Goal: Information Seeking & Learning: Learn about a topic

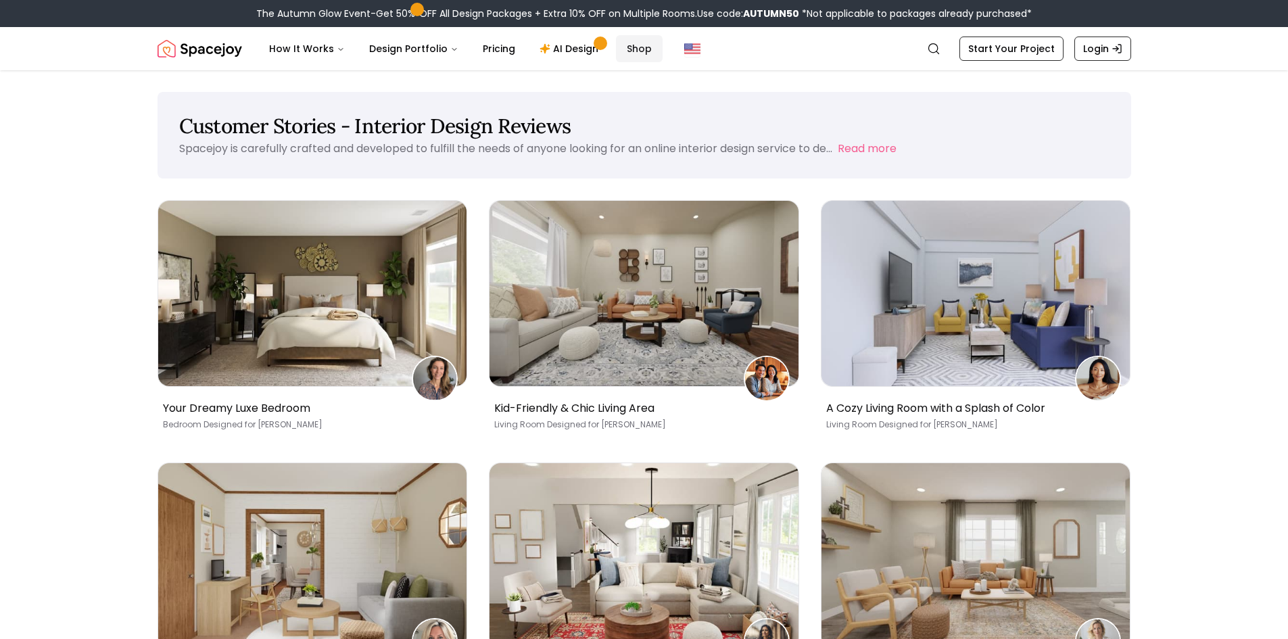
click at [623, 53] on link "Shop" at bounding box center [639, 48] width 47 height 27
click at [686, 51] on img "Global" at bounding box center [692, 49] width 16 height 16
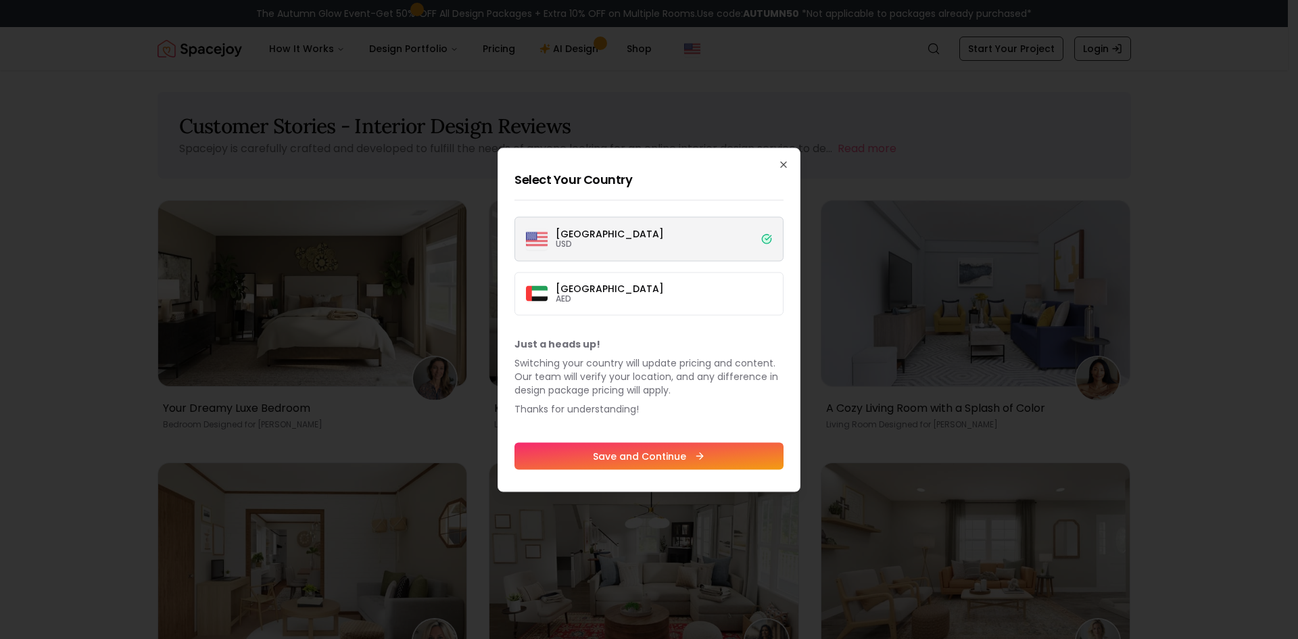
click at [642, 286] on label "Dubai AED" at bounding box center [649, 293] width 269 height 43
click at [0, 0] on button "Dubai AED" at bounding box center [0, 0] width 0 height 0
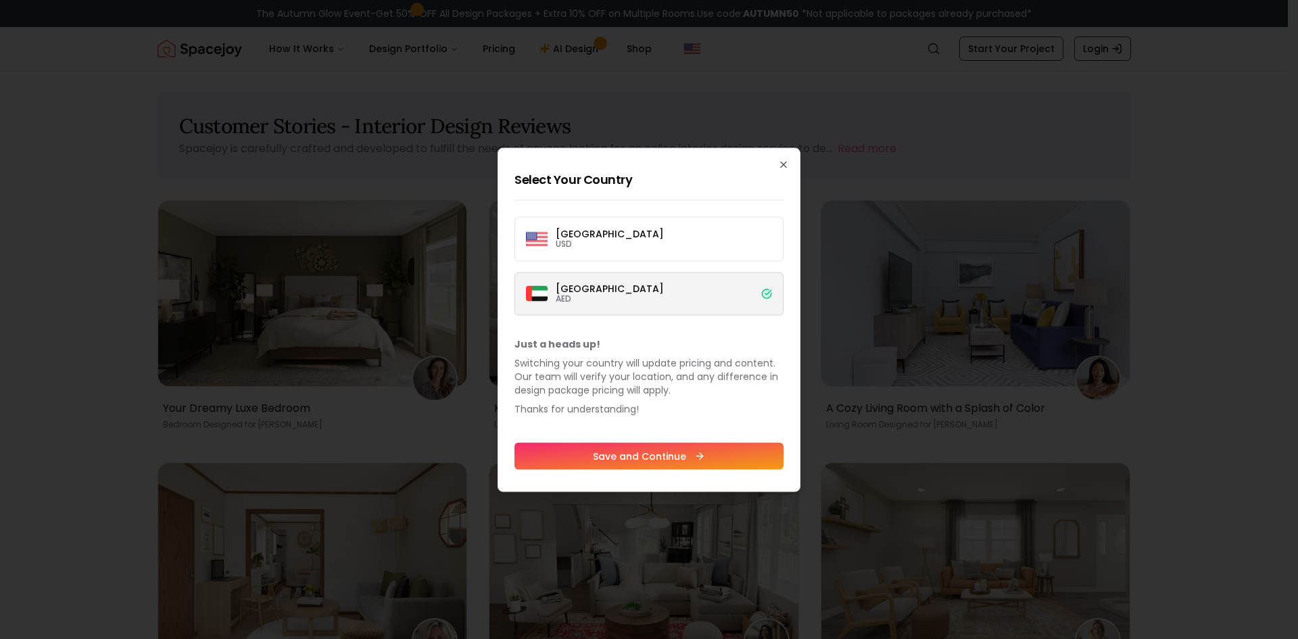
click at [668, 452] on button "Save and Continue" at bounding box center [649, 455] width 269 height 27
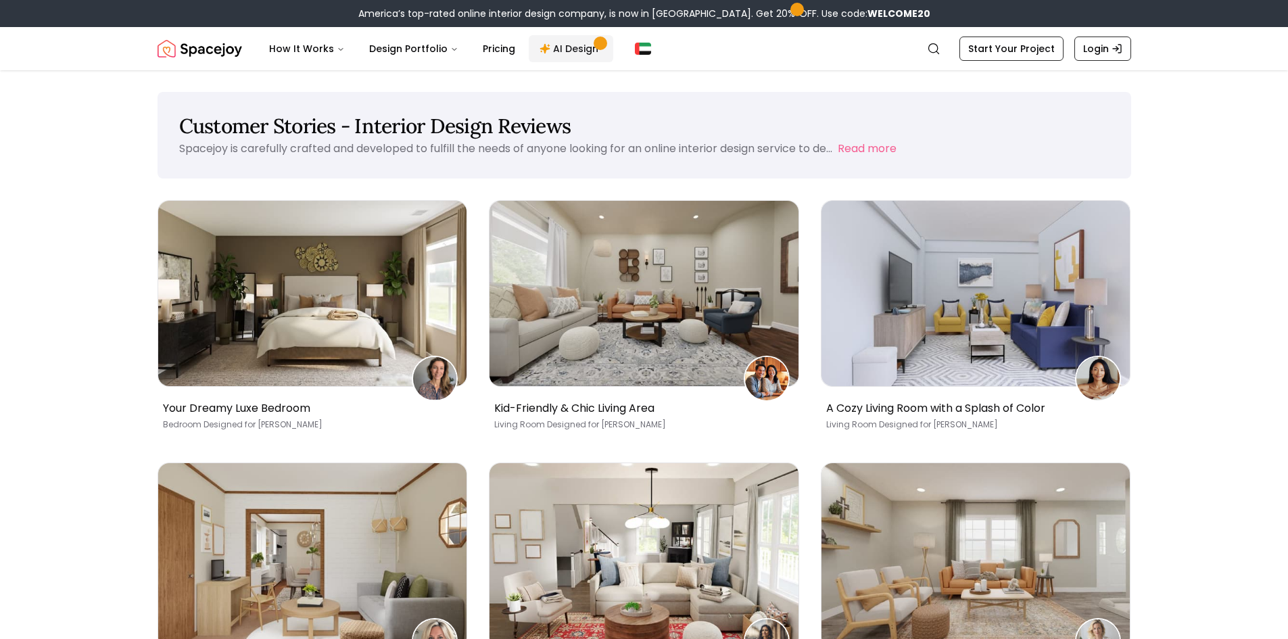
click at [542, 49] on icon "Main" at bounding box center [545, 48] width 11 height 11
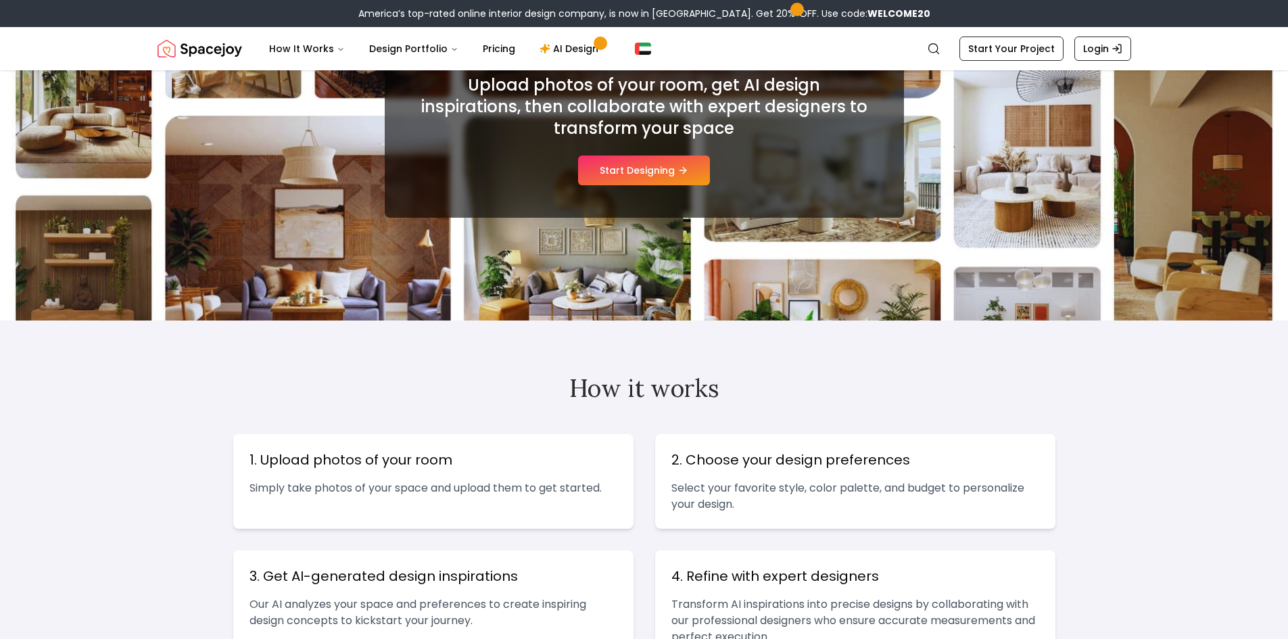
scroll to position [203, 0]
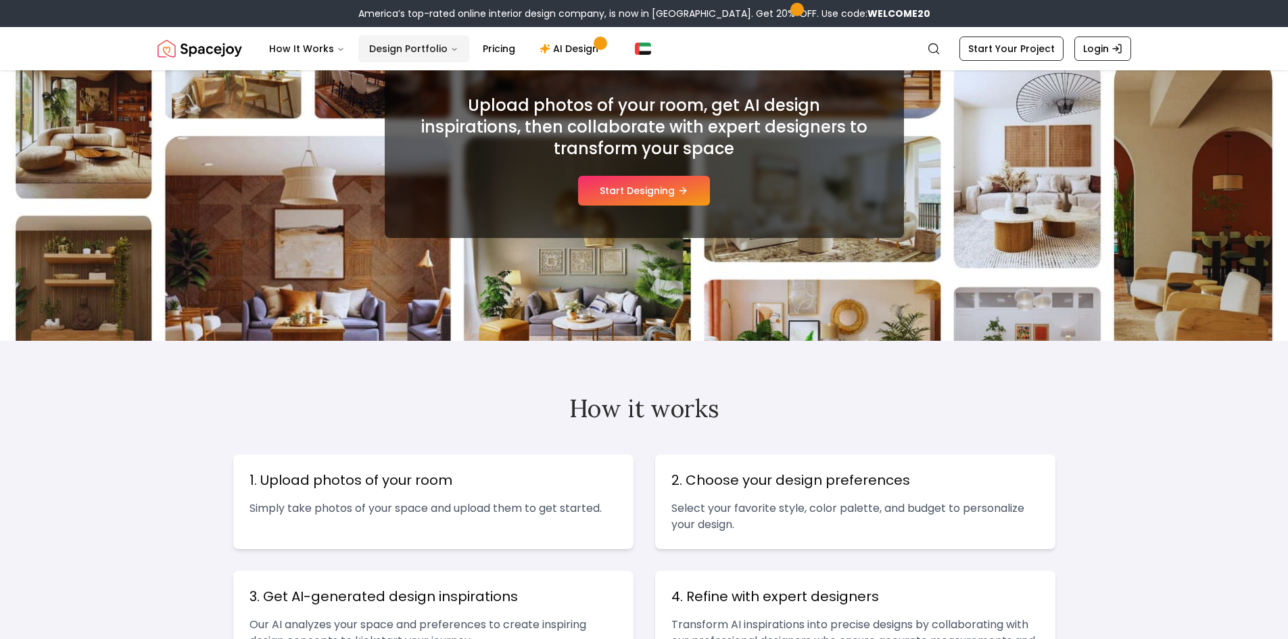
click at [418, 47] on button "Design Portfolio" at bounding box center [413, 48] width 111 height 27
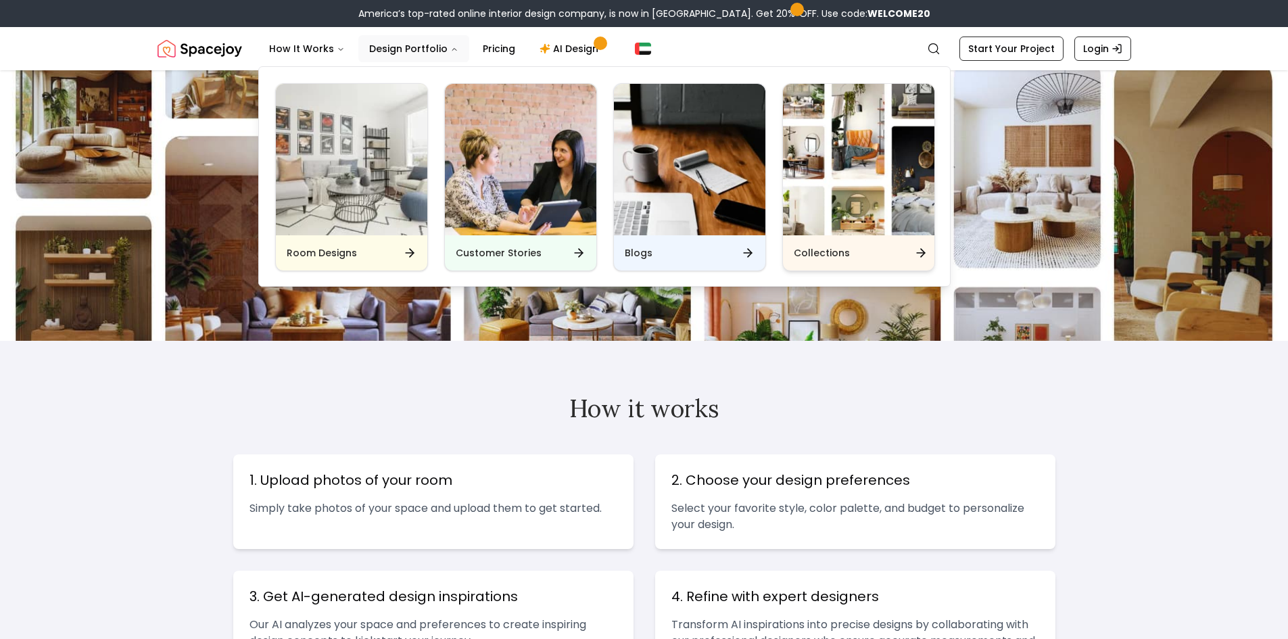
click at [824, 168] on img "Main" at bounding box center [858, 159] width 151 height 151
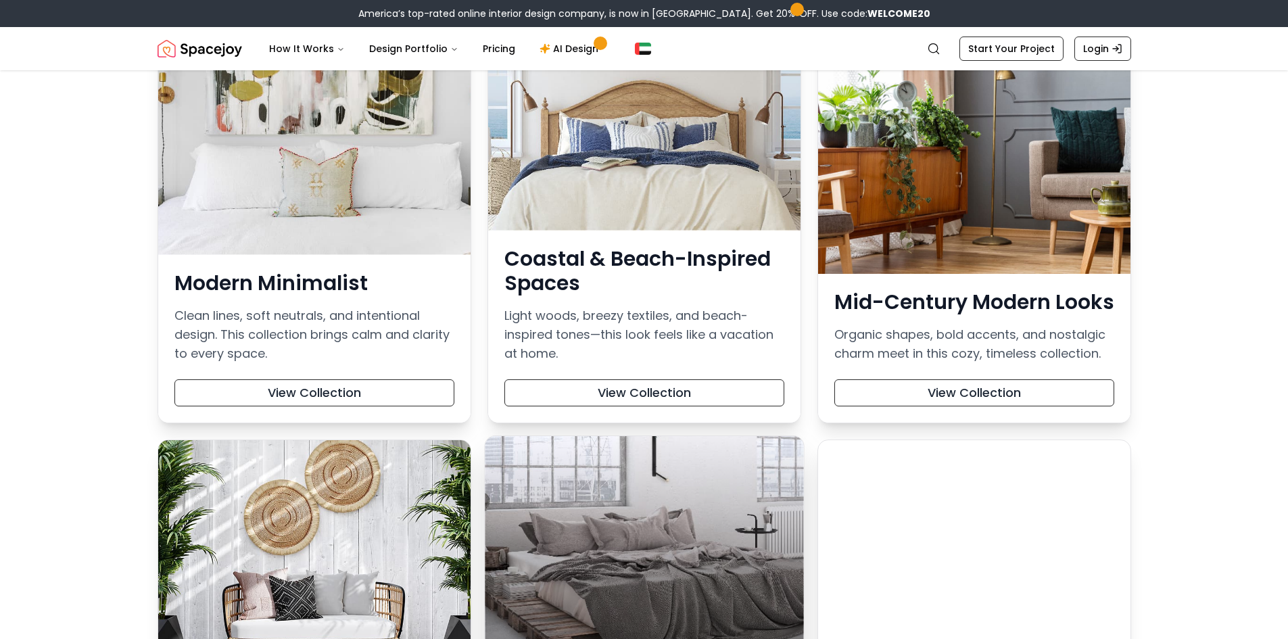
scroll to position [406, 0]
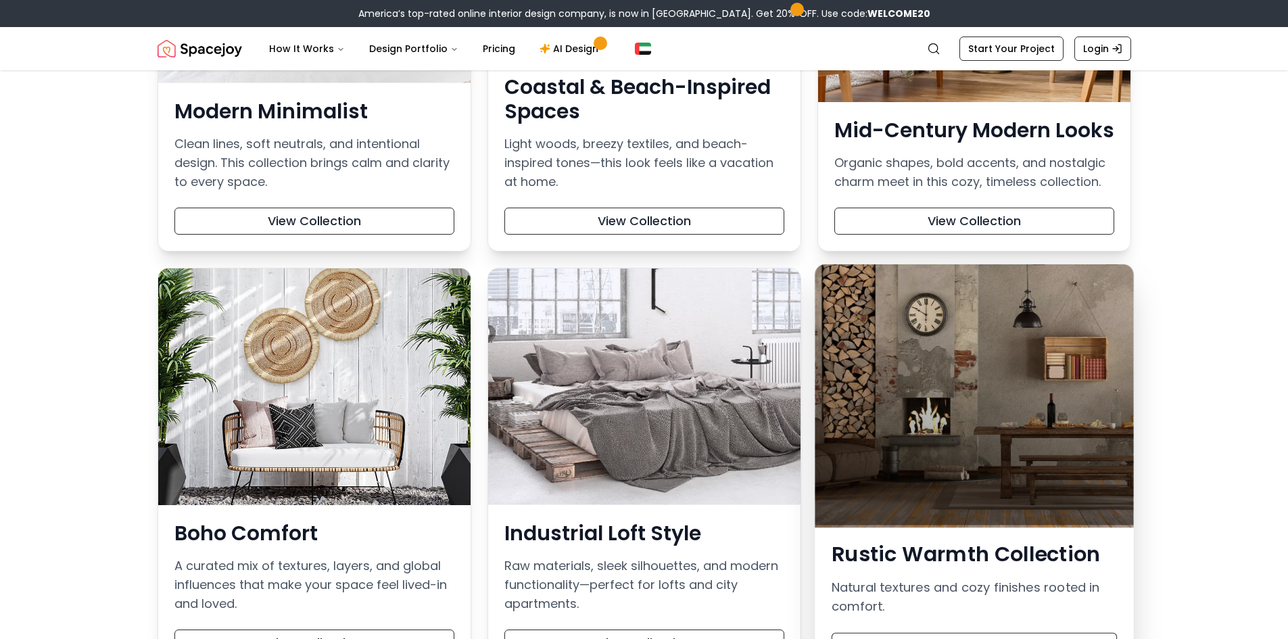
click at [930, 395] on div at bounding box center [974, 394] width 318 height 261
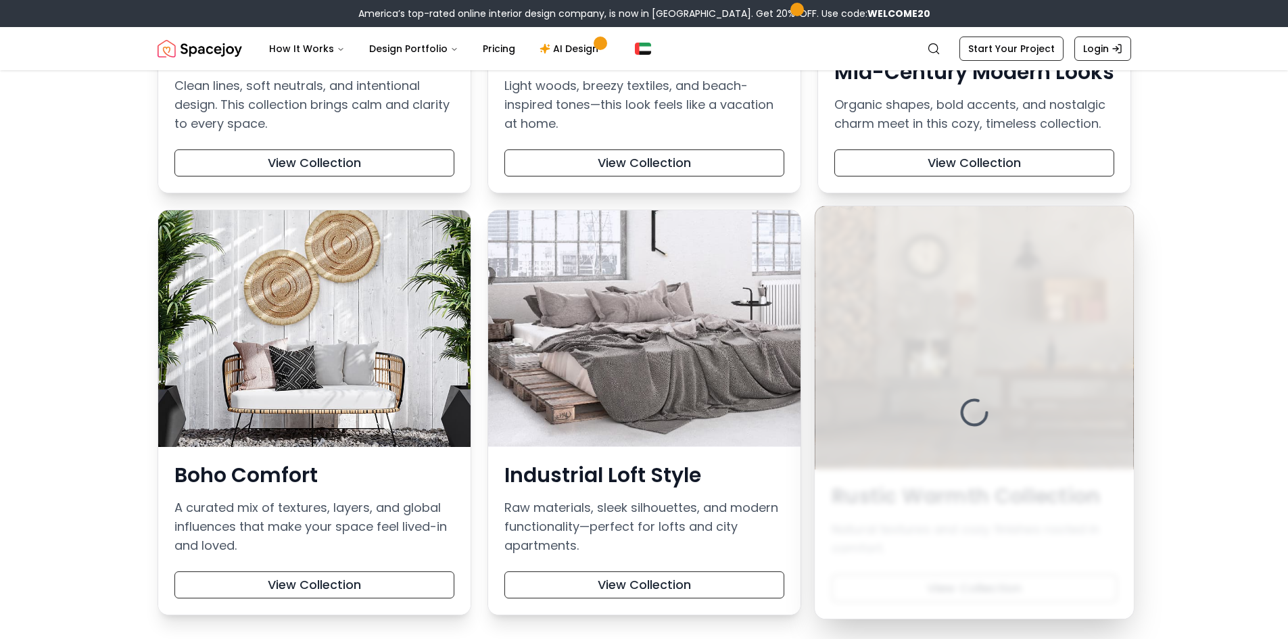
scroll to position [541, 0]
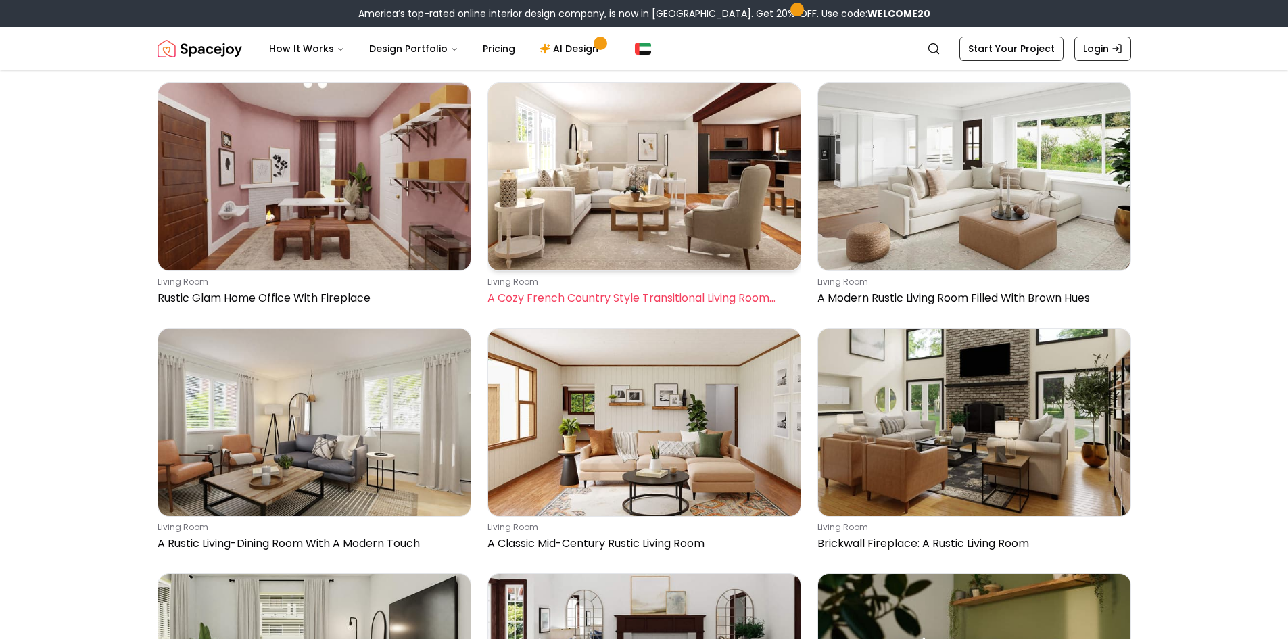
scroll to position [1961, 0]
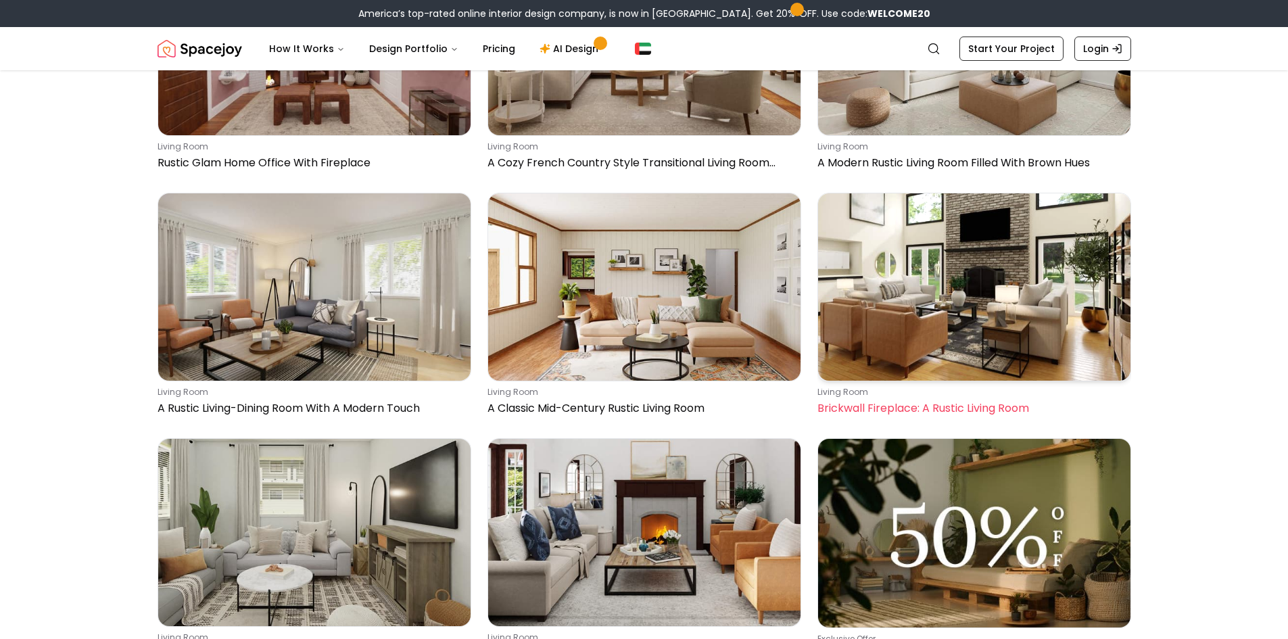
click at [897, 287] on img at bounding box center [974, 286] width 312 height 187
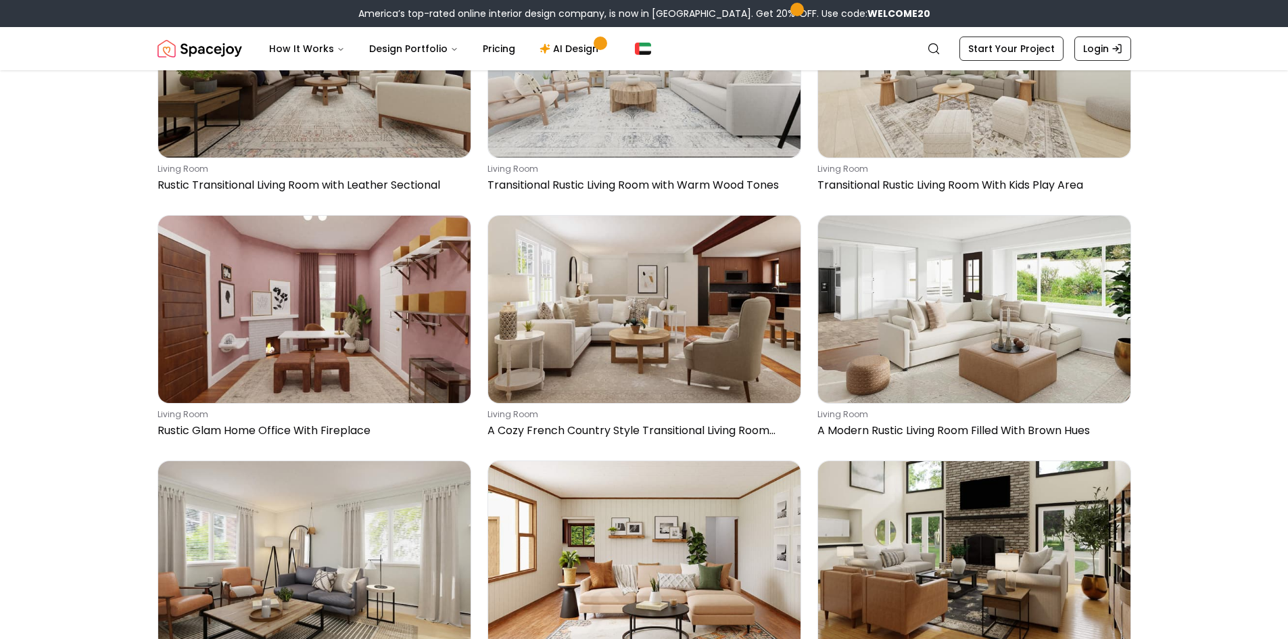
scroll to position [1690, 0]
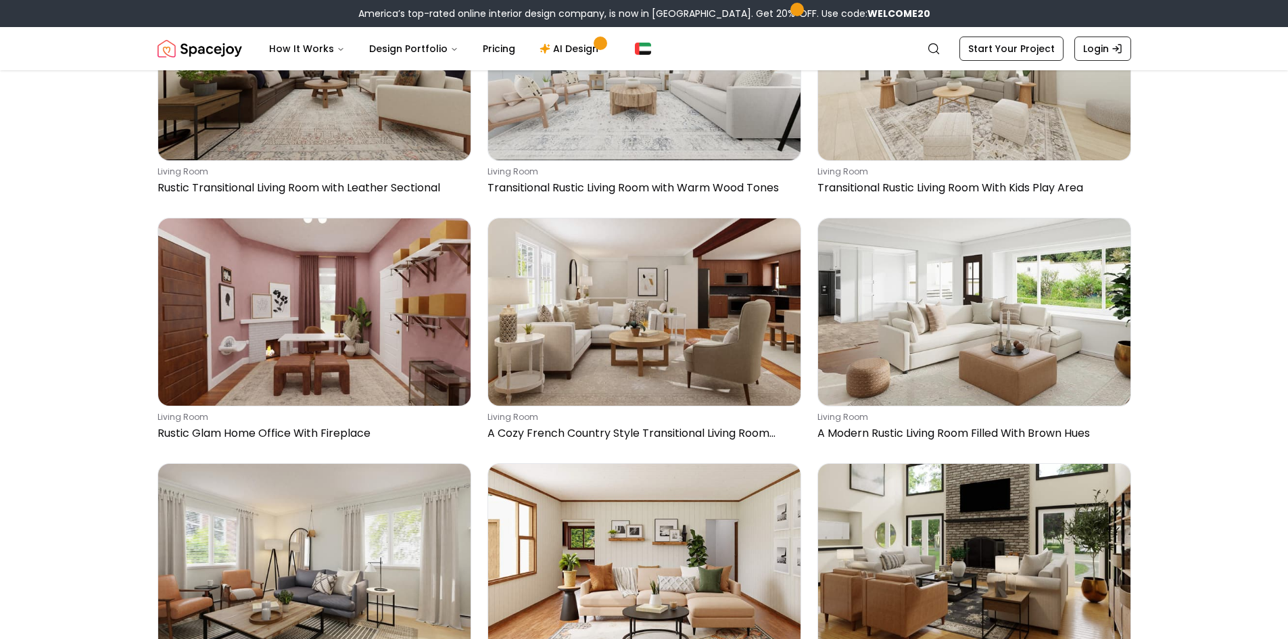
click at [210, 47] on img "Spacejoy" at bounding box center [200, 48] width 85 height 27
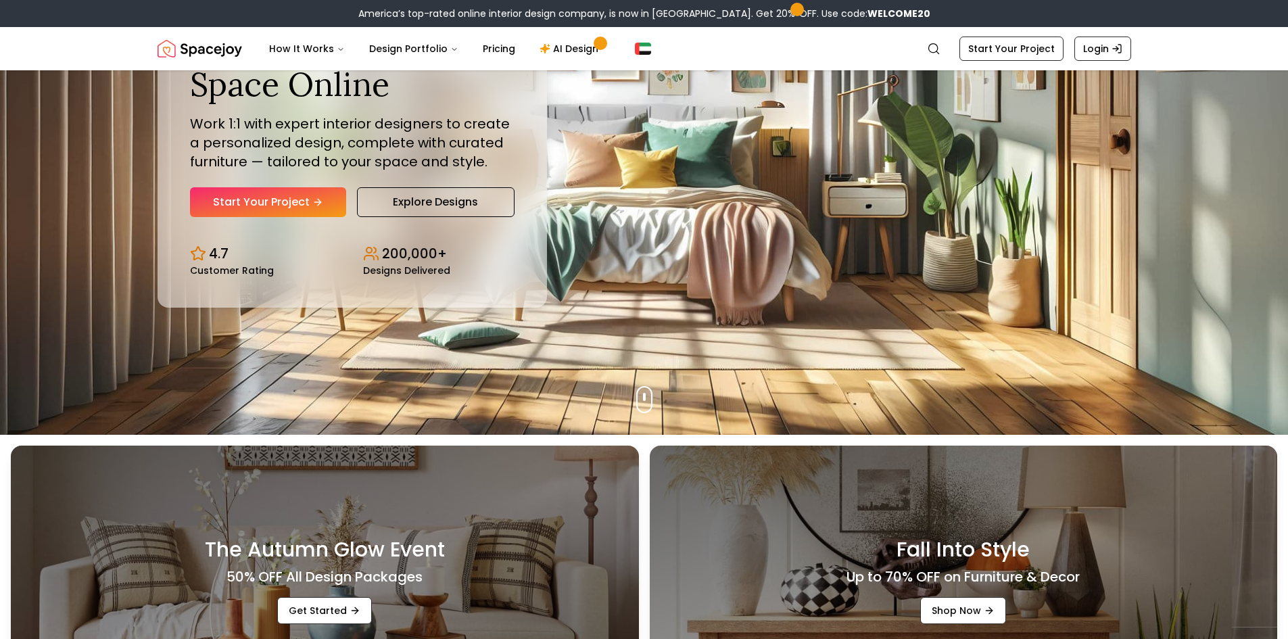
scroll to position [203, 0]
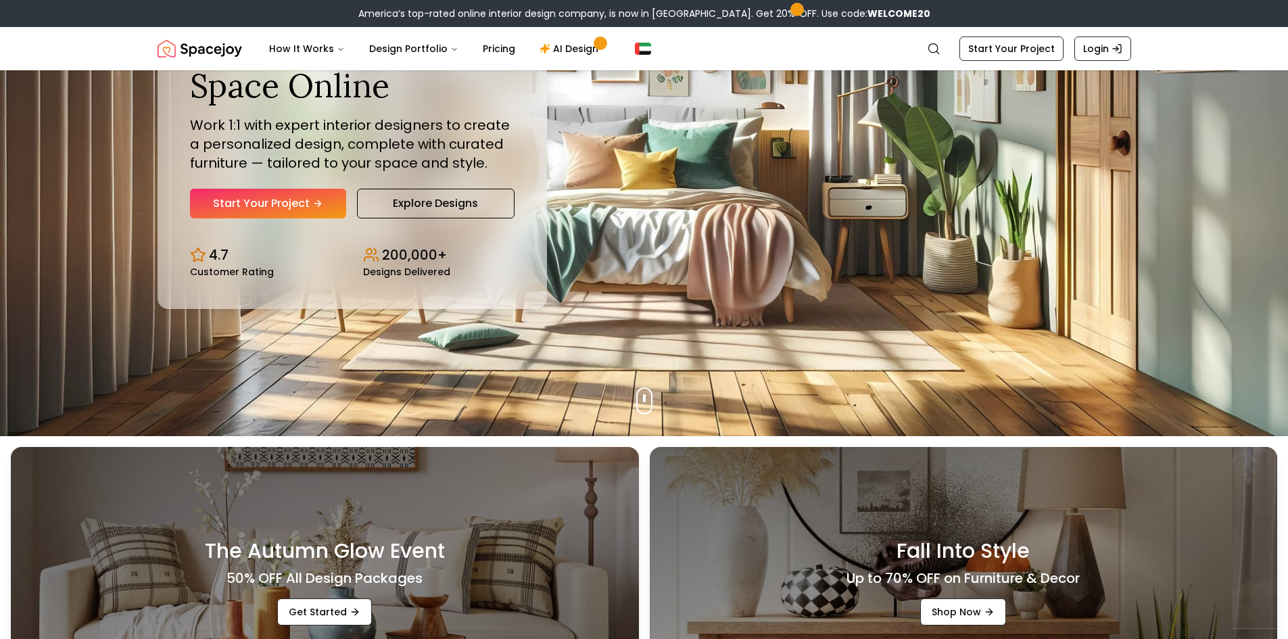
click at [650, 402] on div "Design Your Dream Space Online Work 1:1 with expert interior designers to creat…" at bounding box center [644, 151] width 1039 height 569
drag, startPoint x: 660, startPoint y: 360, endPoint x: 655, endPoint y: 421, distance: 61.0
click at [655, 421] on div "Design Your Dream Space Online Work 1:1 with expert interior designers to creat…" at bounding box center [644, 151] width 1039 height 569
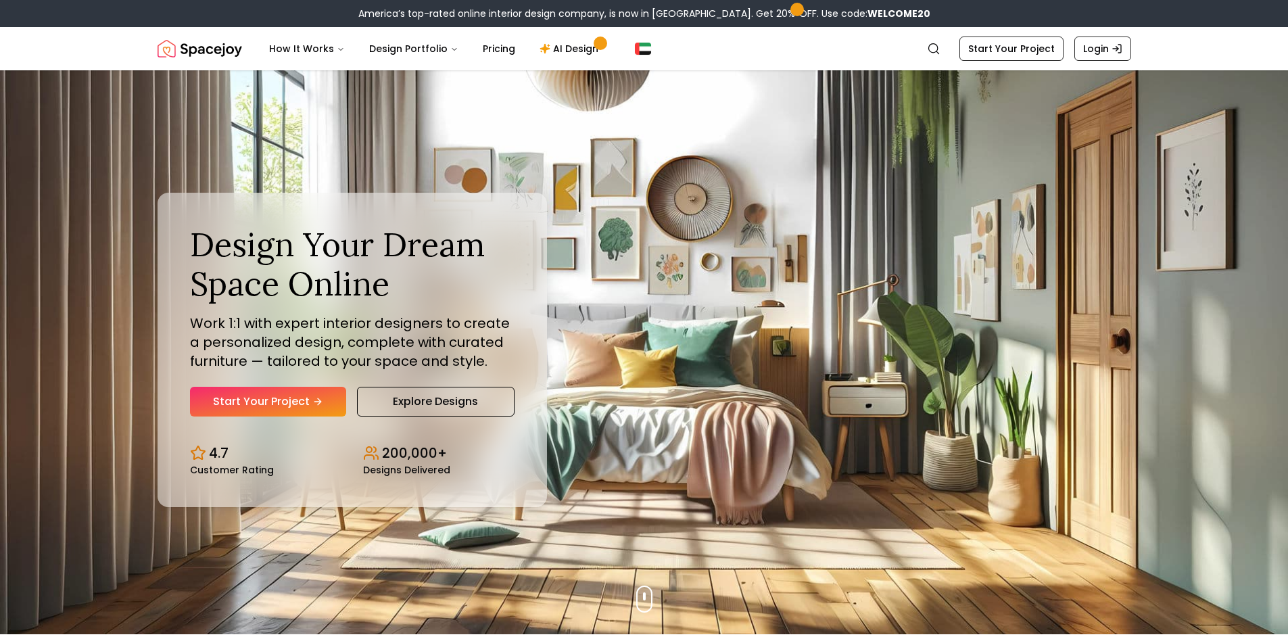
scroll to position [0, 0]
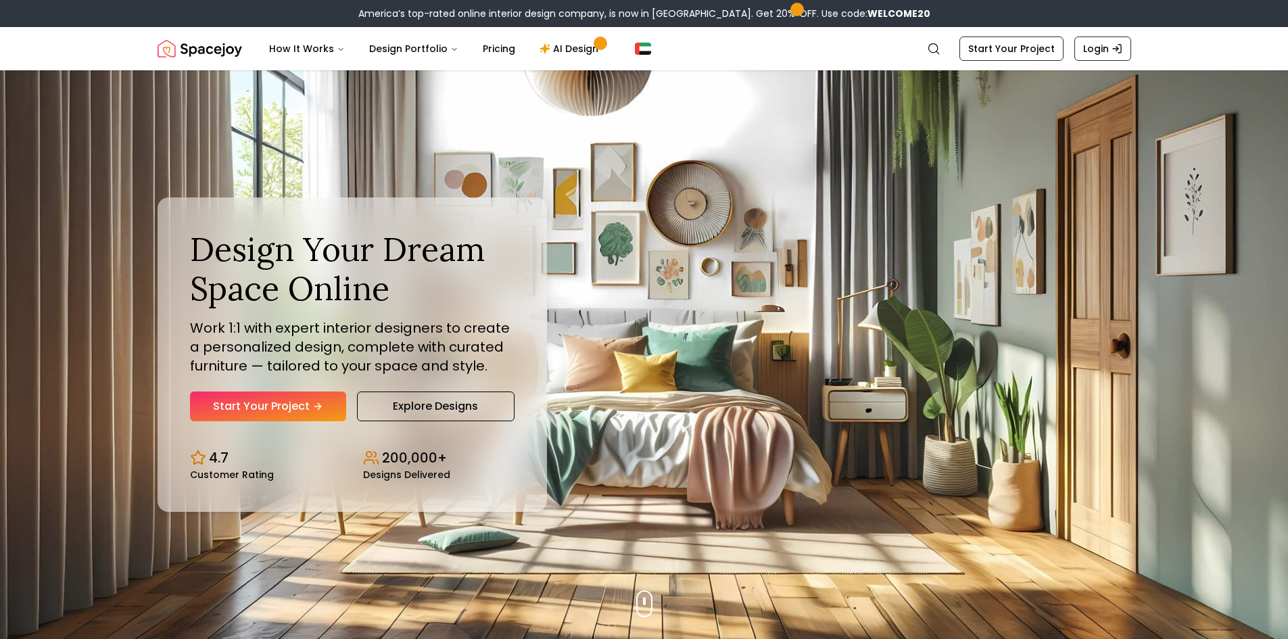
drag, startPoint x: 818, startPoint y: 360, endPoint x: 679, endPoint y: 357, distance: 138.6
click at [686, 360] on div "Design Your Dream Space Online Work 1:1 with expert interior designers to creat…" at bounding box center [644, 354] width 1039 height 569
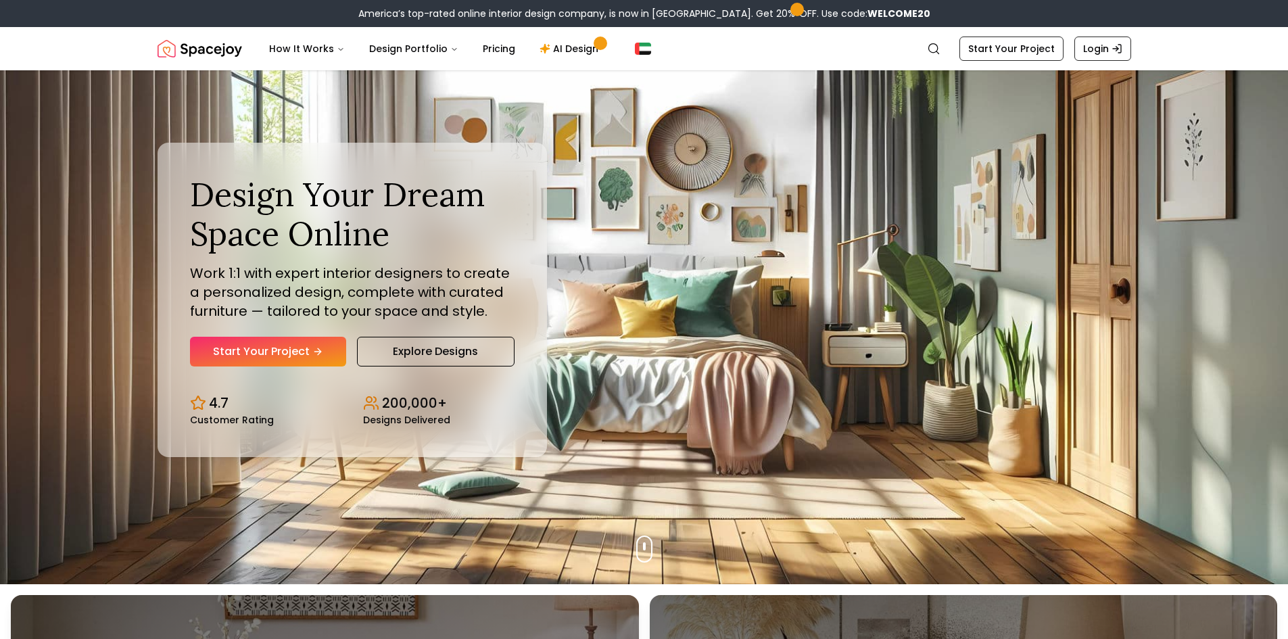
scroll to position [135, 0]
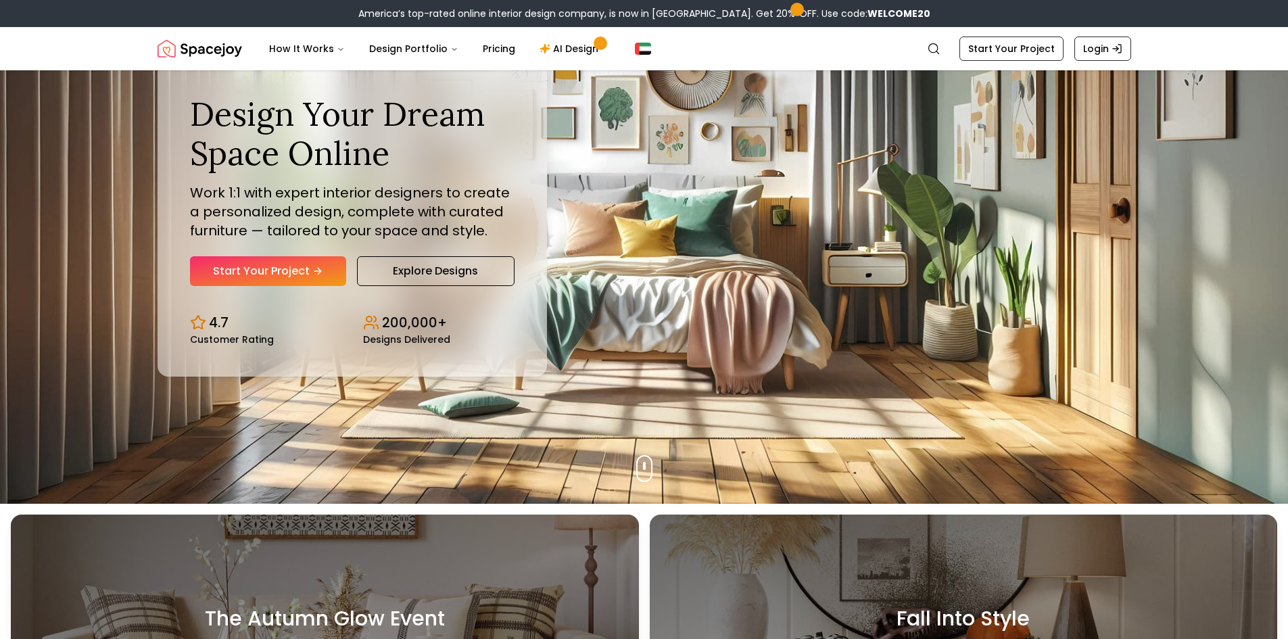
click at [673, 418] on div "Design Your Dream Space Online Work 1:1 with expert interior designers to creat…" at bounding box center [644, 219] width 1039 height 569
click at [661, 435] on div "Design Your Dream Space Online Work 1:1 with expert interior designers to creat…" at bounding box center [644, 219] width 1039 height 569
click at [651, 458] on div "Design Your Dream Space Online Work 1:1 with expert interior designers to creat…" at bounding box center [644, 219] width 1039 height 569
drag, startPoint x: 648, startPoint y: 464, endPoint x: 648, endPoint y: 393, distance: 71.7
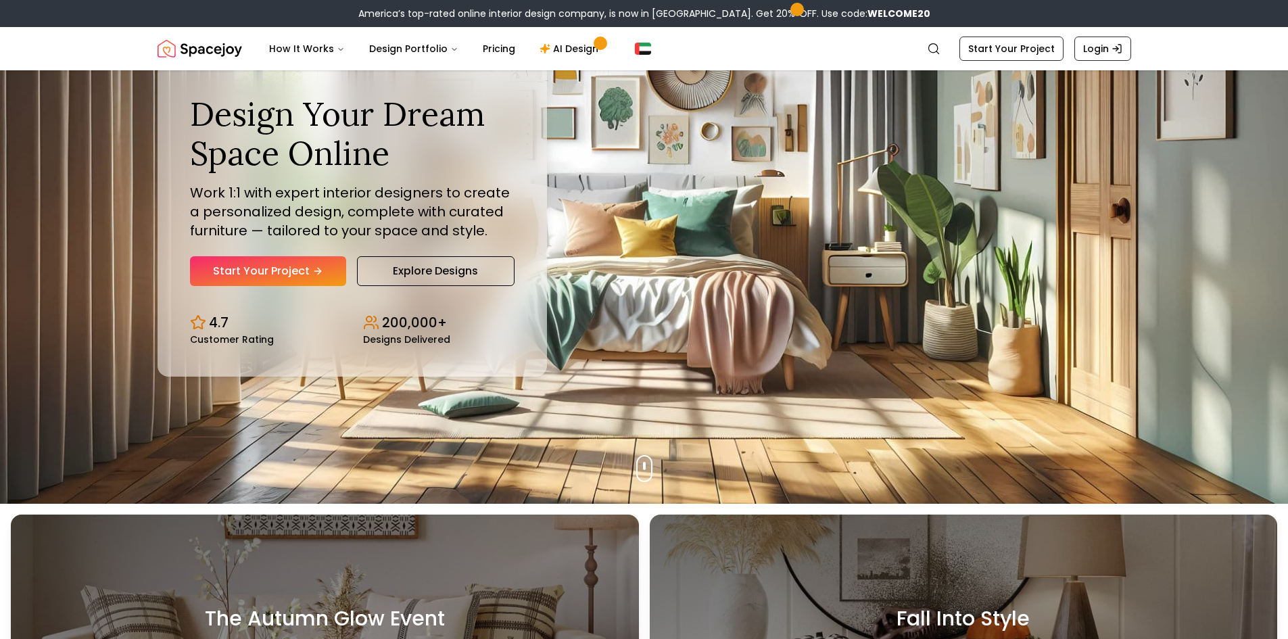
click at [648, 393] on div "Design Your Dream Space Online Work 1:1 with expert interior designers to creat…" at bounding box center [644, 219] width 1039 height 569
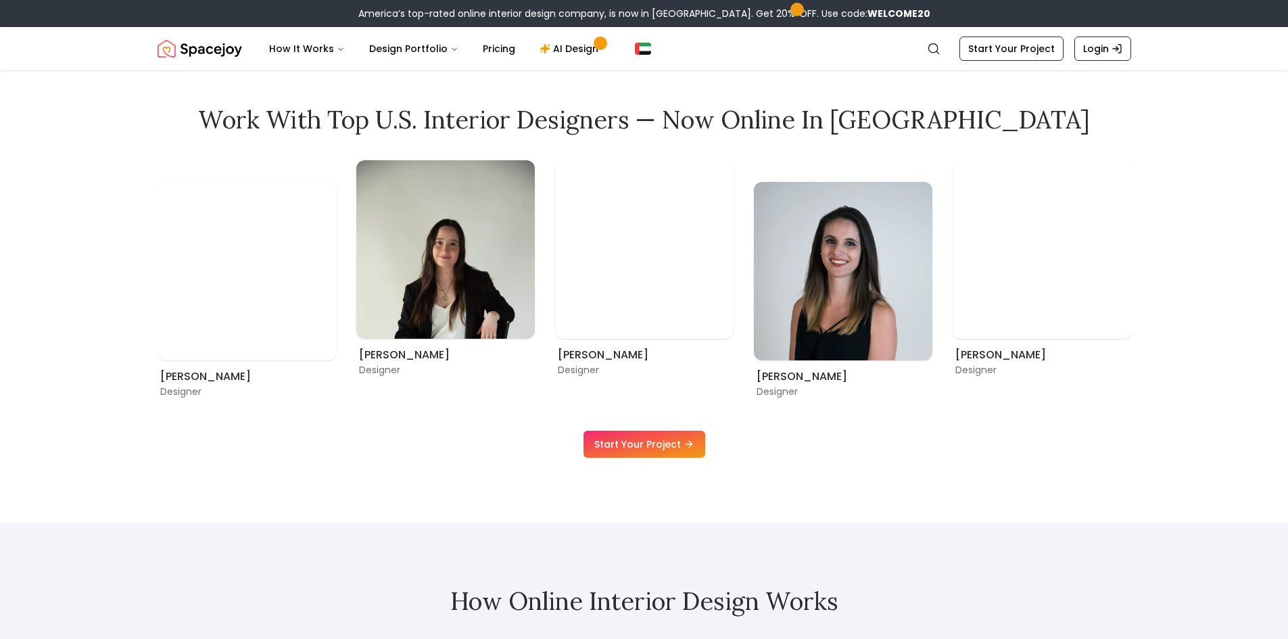
scroll to position [1217, 0]
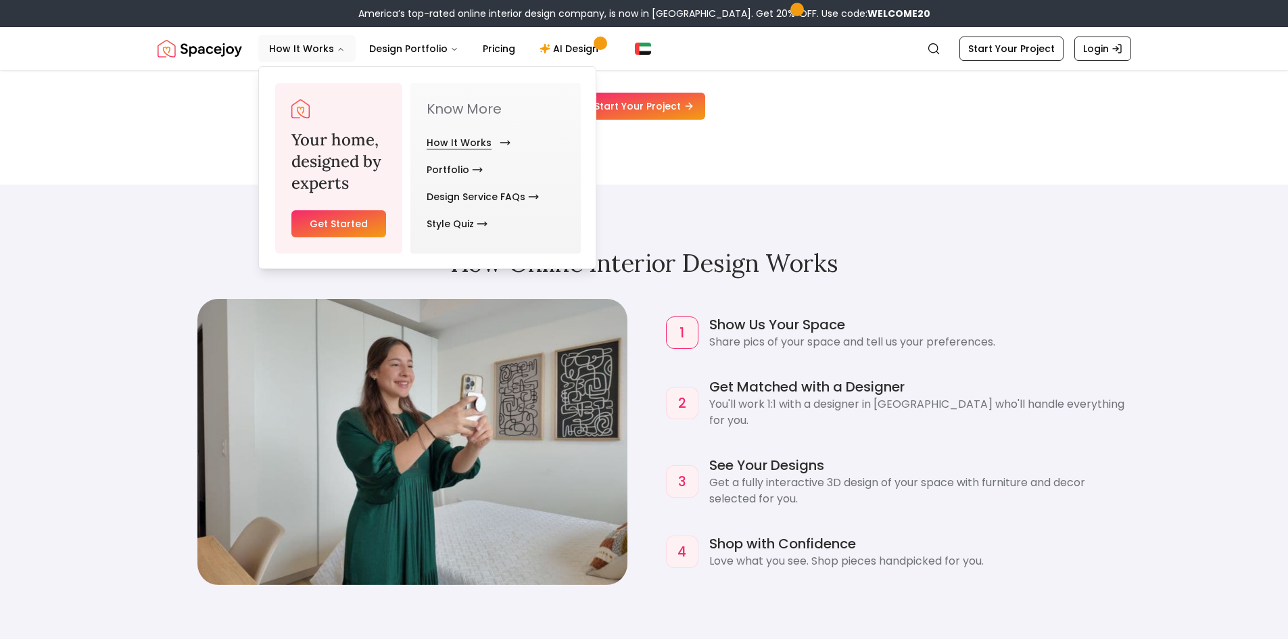
click at [478, 139] on link "How It Works" at bounding box center [466, 142] width 78 height 27
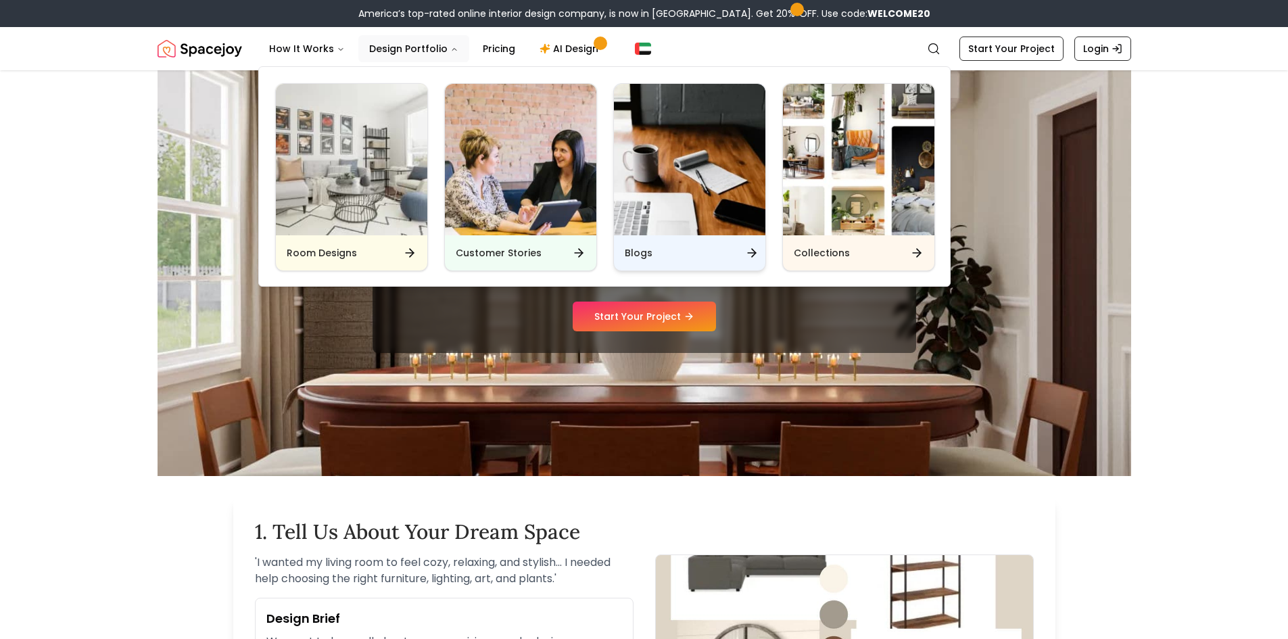
click at [667, 254] on div "Blogs" at bounding box center [689, 252] width 151 height 35
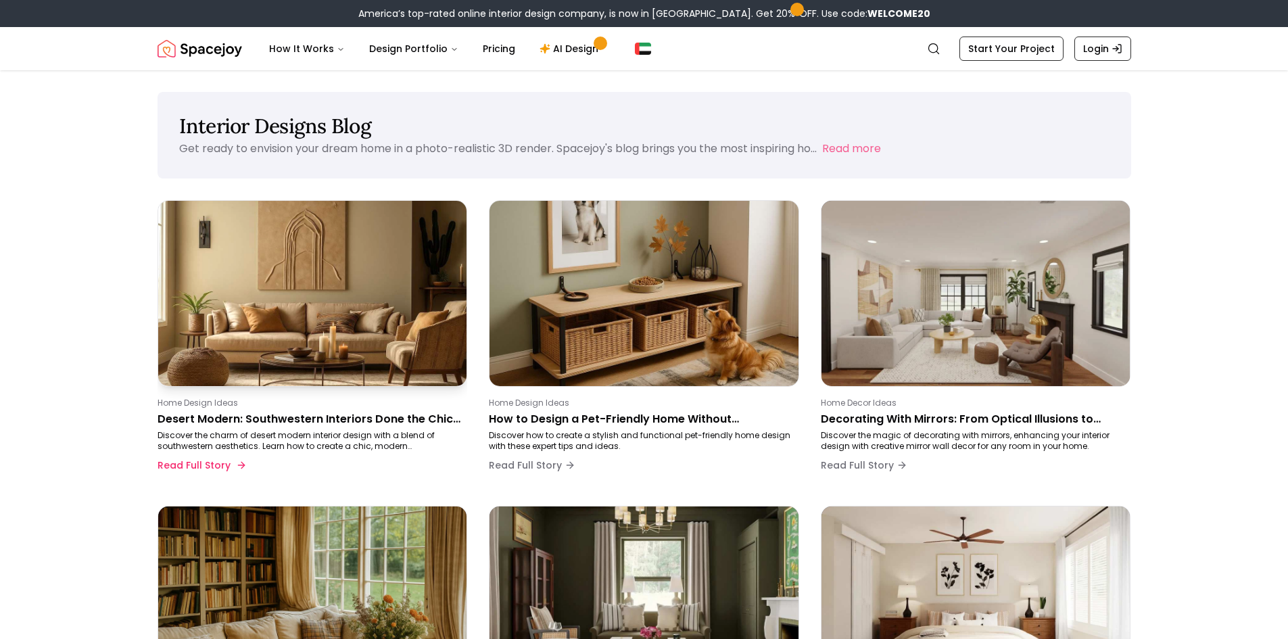
click at [317, 341] on img at bounding box center [312, 293] width 324 height 195
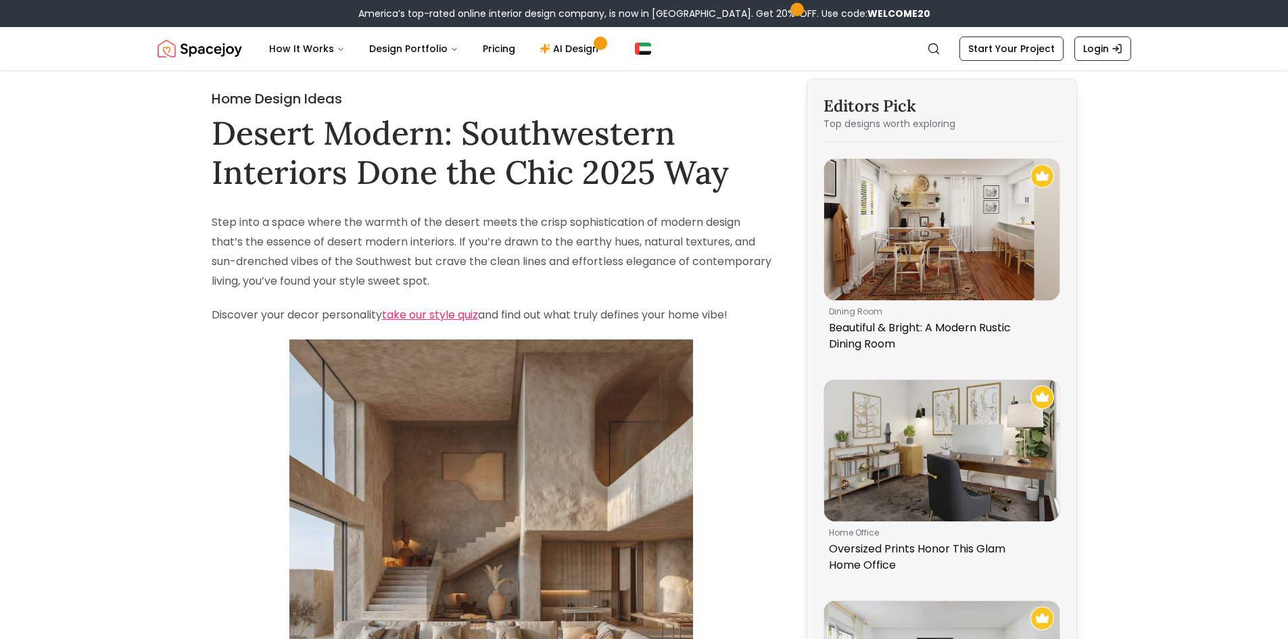
click at [320, 370] on img at bounding box center [491, 541] width 404 height 404
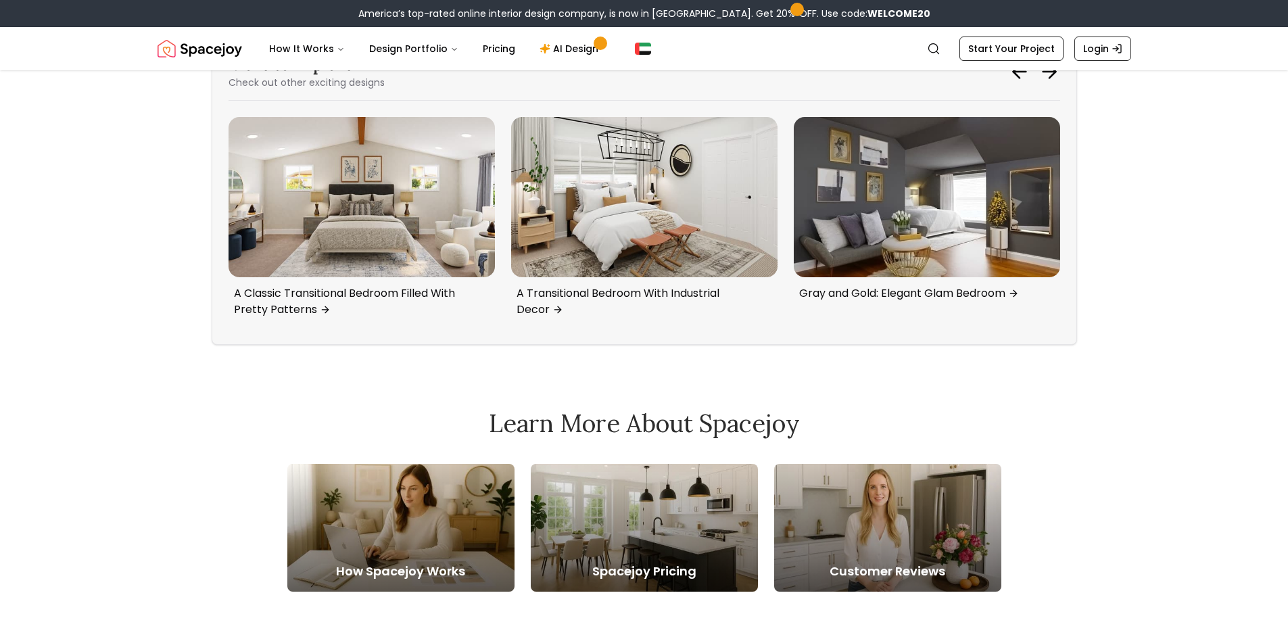
scroll to position [3110, 0]
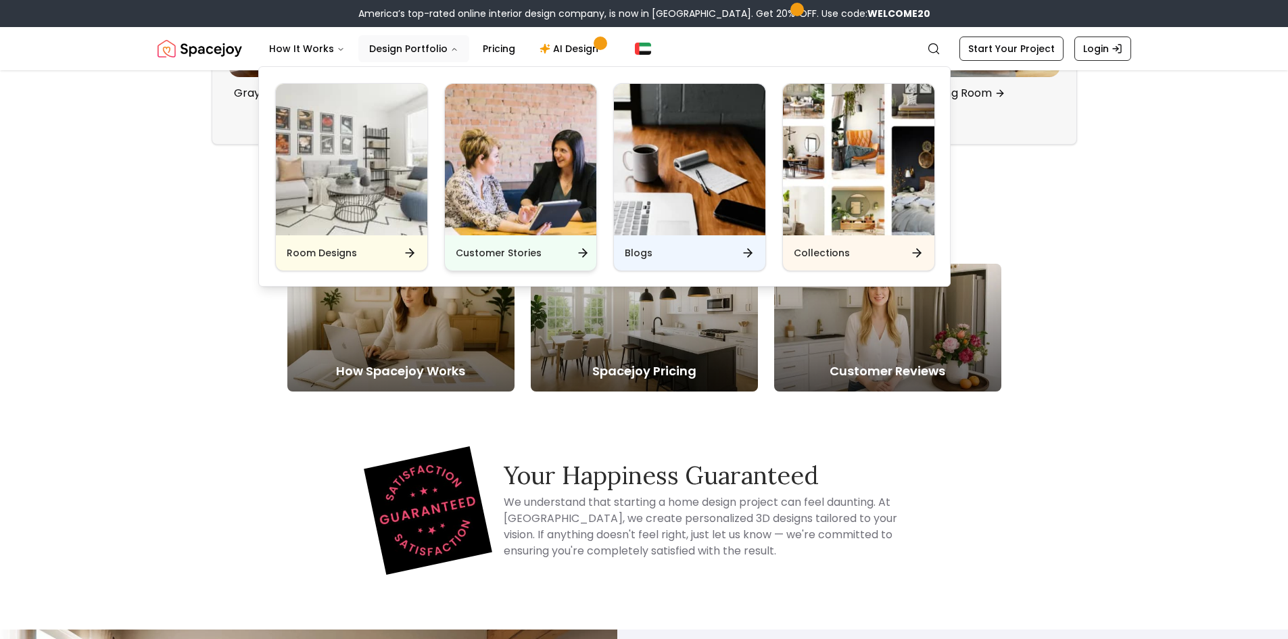
click at [534, 213] on img "Main" at bounding box center [520, 159] width 151 height 151
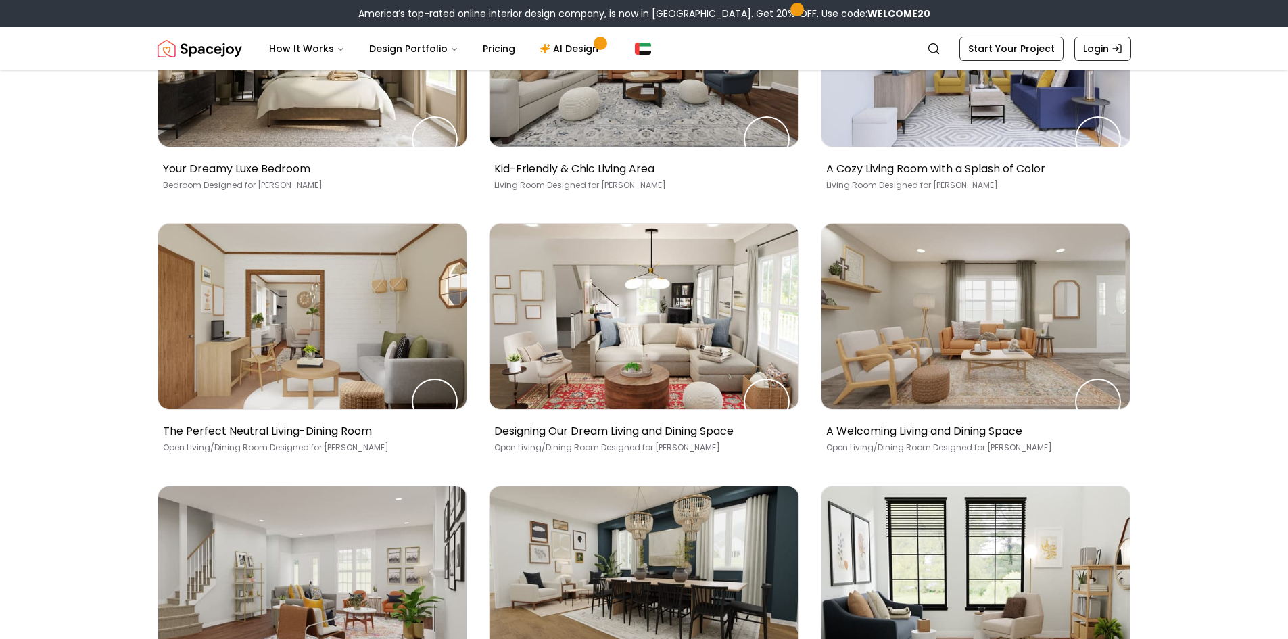
scroll to position [270, 0]
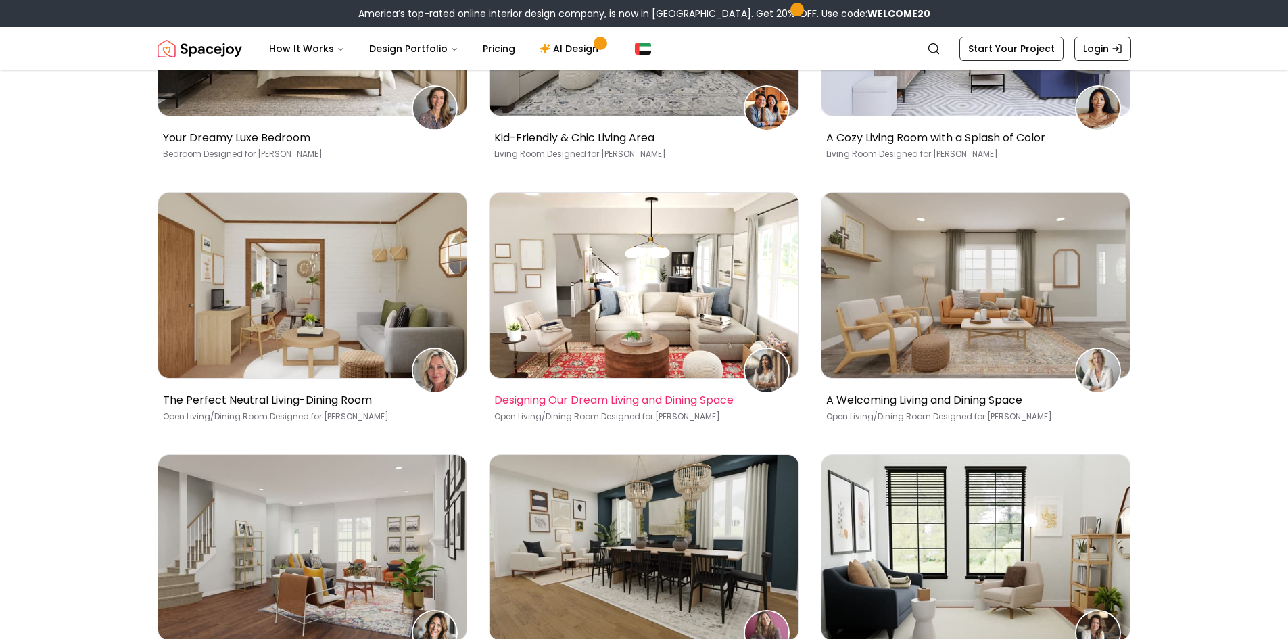
click at [699, 286] on img at bounding box center [644, 285] width 309 height 185
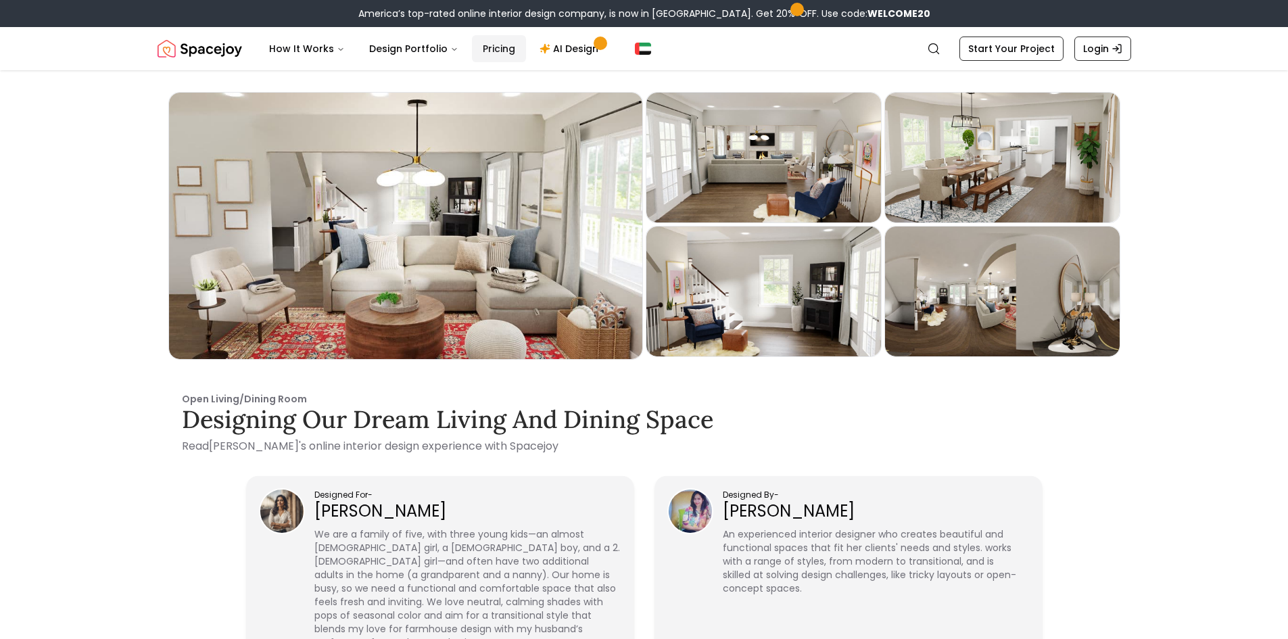
click at [500, 45] on link "Pricing" at bounding box center [499, 48] width 54 height 27
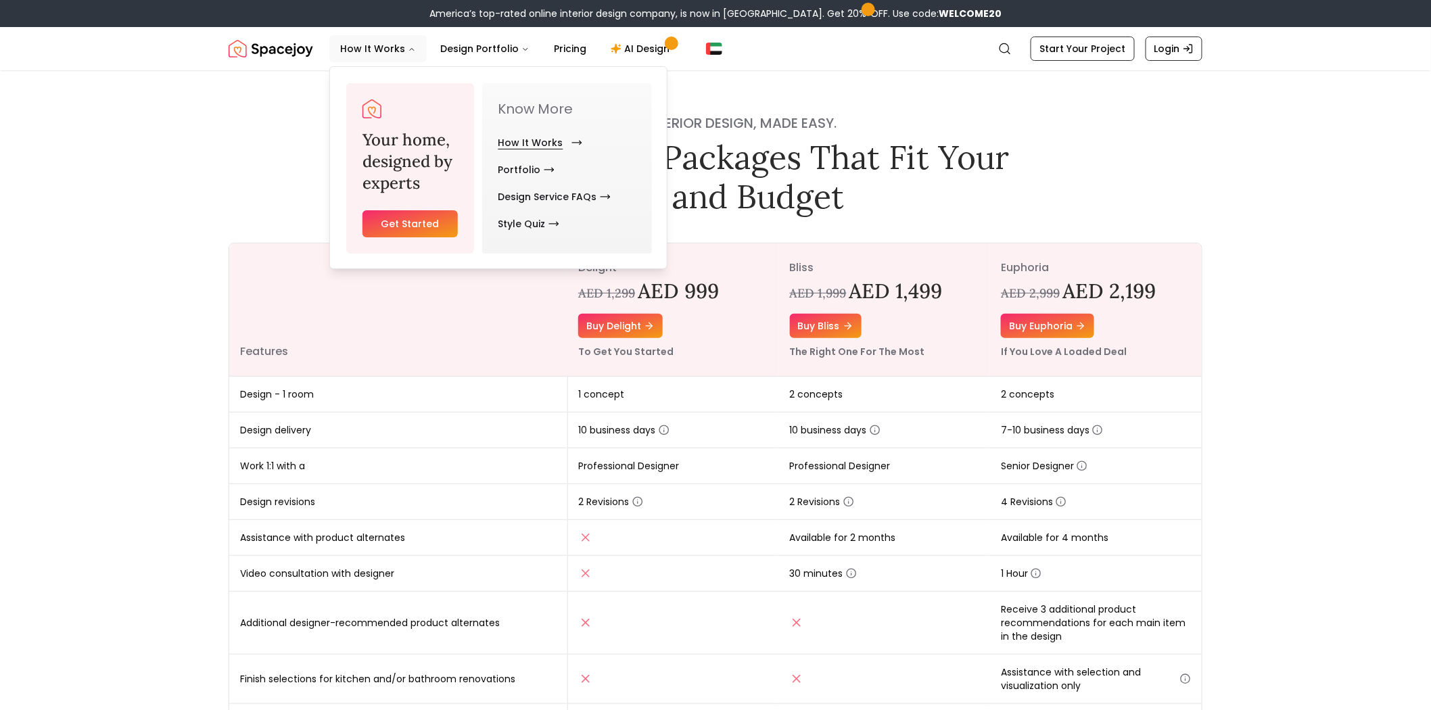
click at [529, 143] on link "How It Works" at bounding box center [537, 142] width 78 height 27
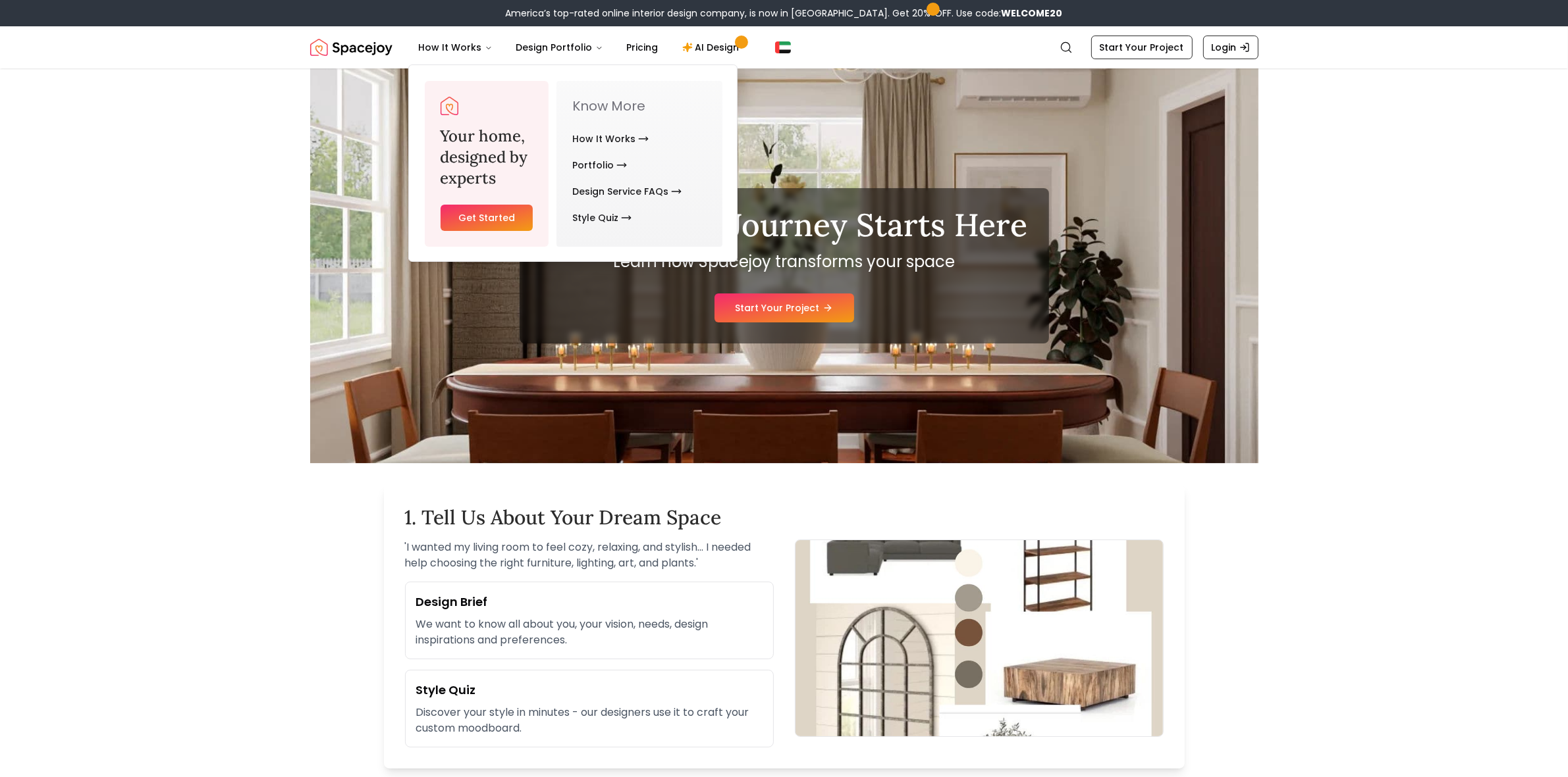
click at [369, 50] on img "Spacejoy" at bounding box center [351, 47] width 83 height 26
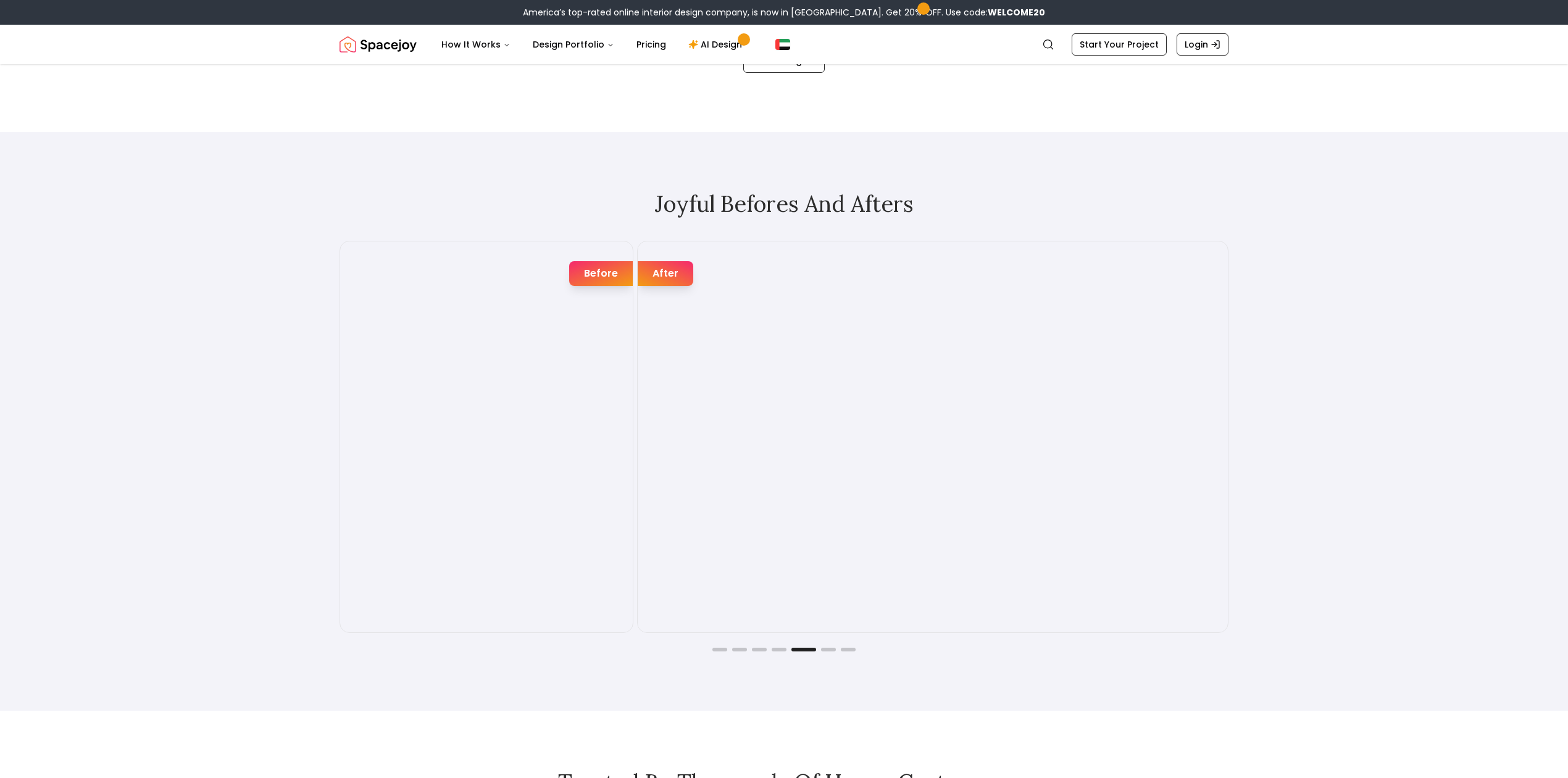
scroll to position [2172, 0]
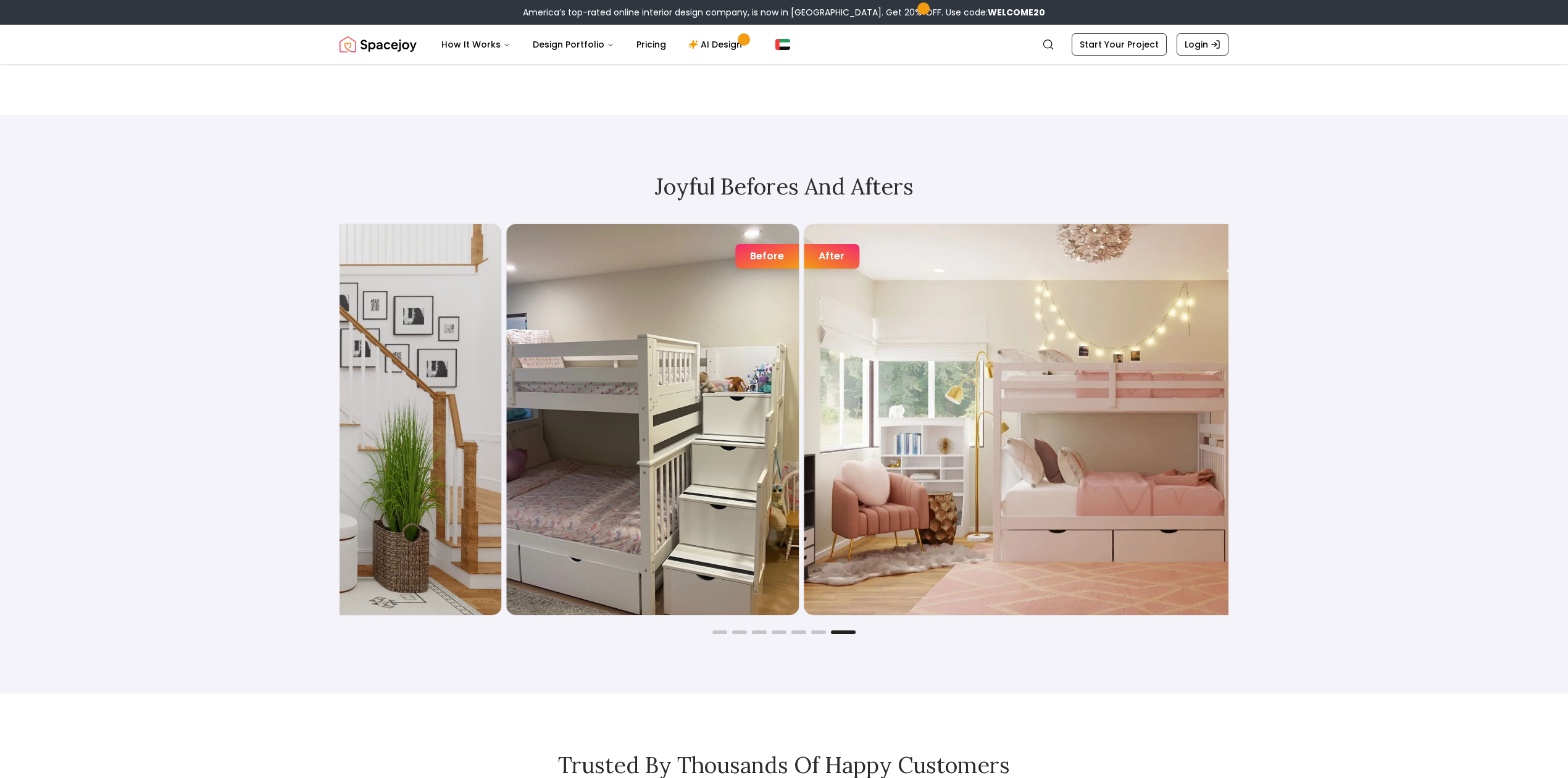
click at [918, 463] on img "5 / 7" at bounding box center [1099, 419] width 590 height 391
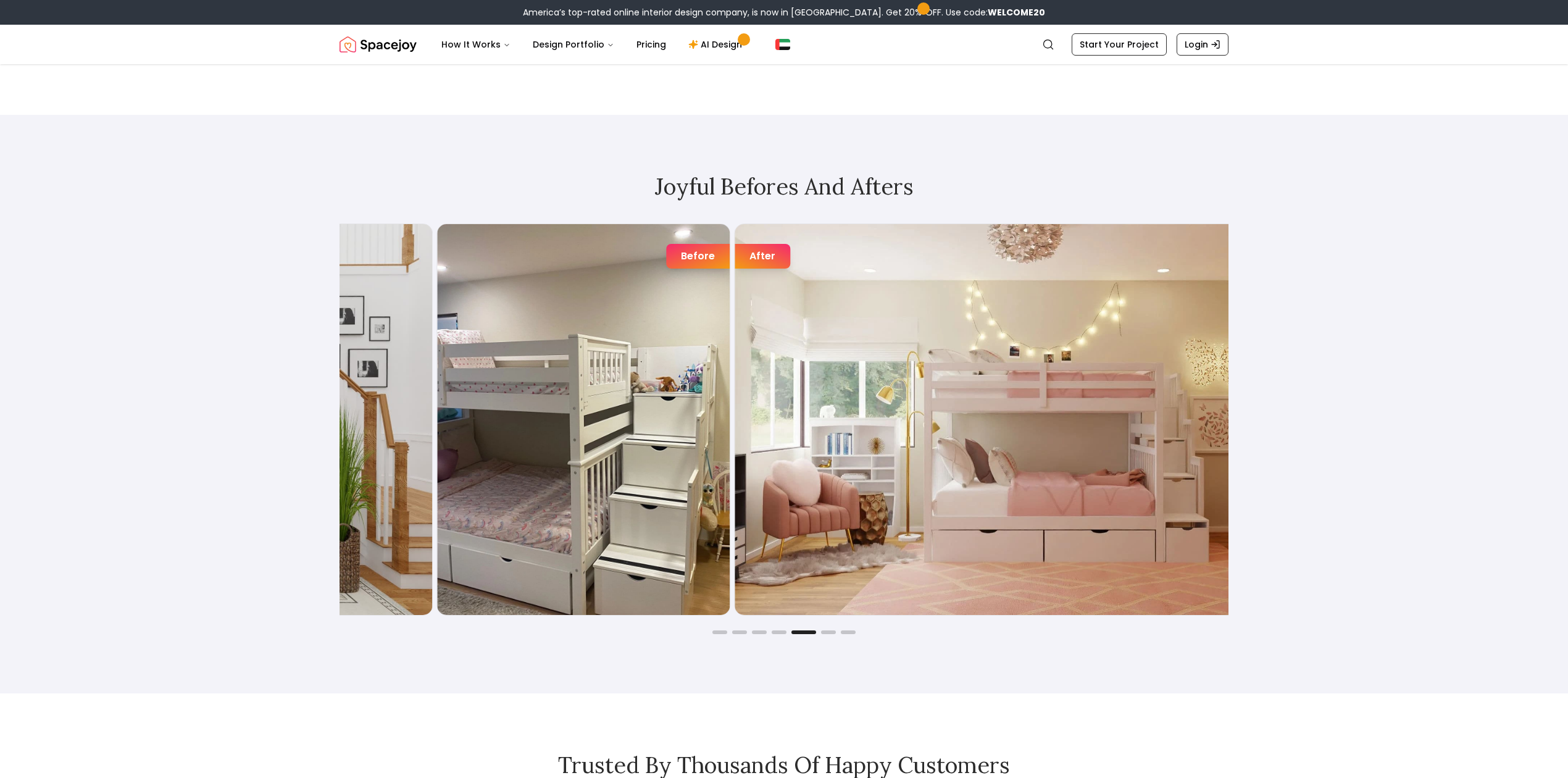
click at [943, 462] on img "5 / 7" at bounding box center [1030, 419] width 590 height 391
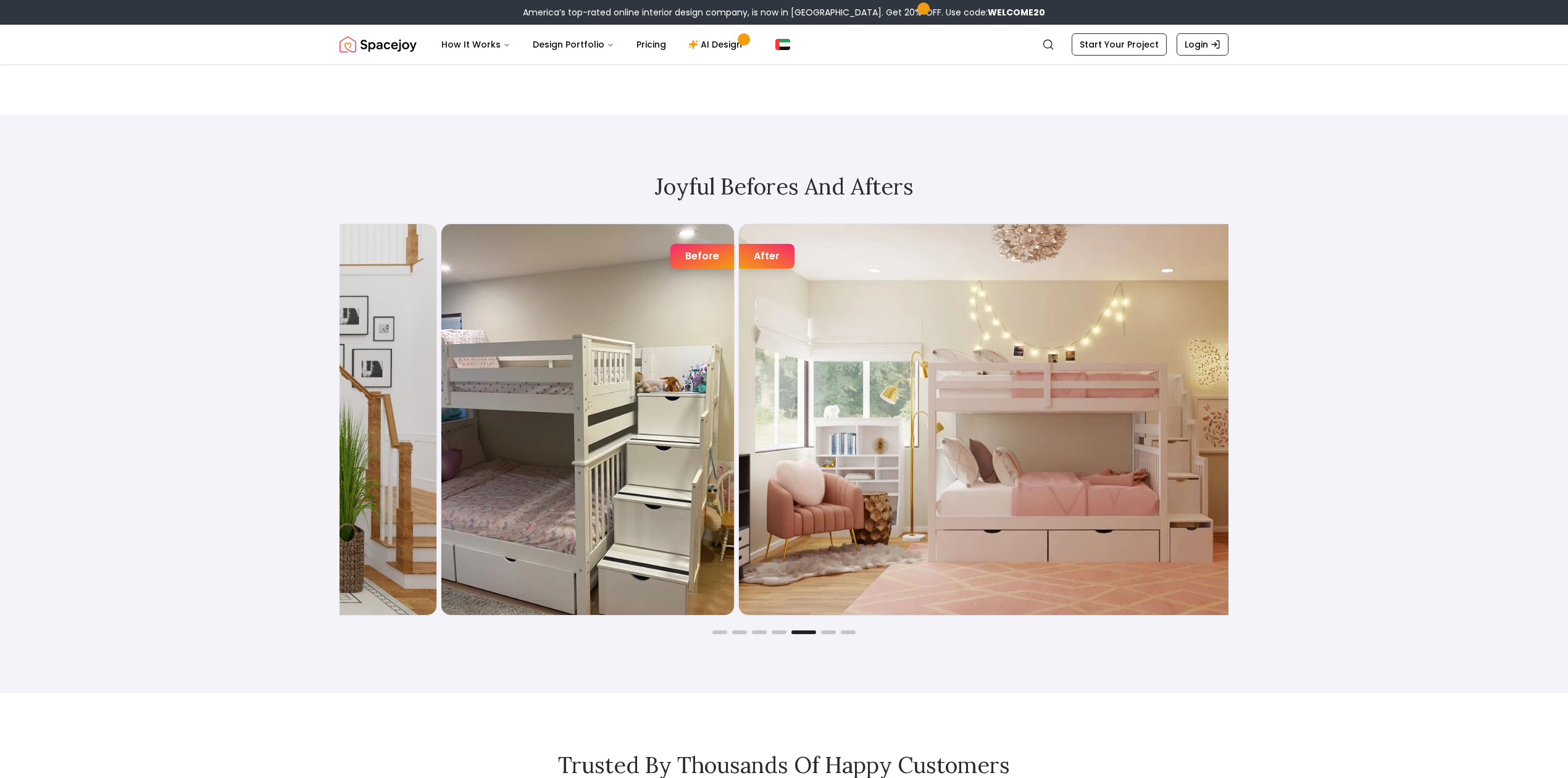
click at [998, 446] on img "5 / 7" at bounding box center [1034, 419] width 590 height 391
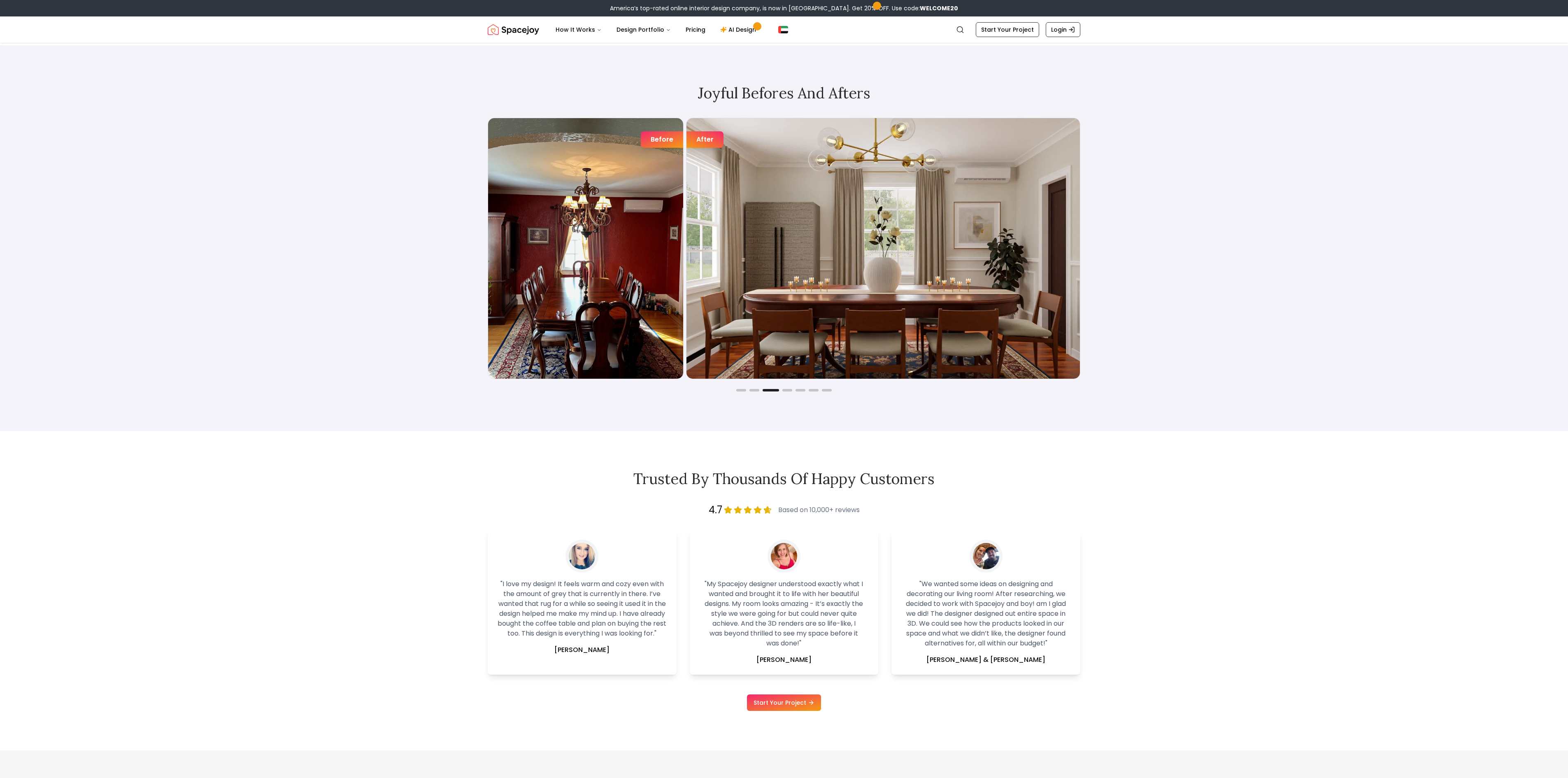
scroll to position [1710, 0]
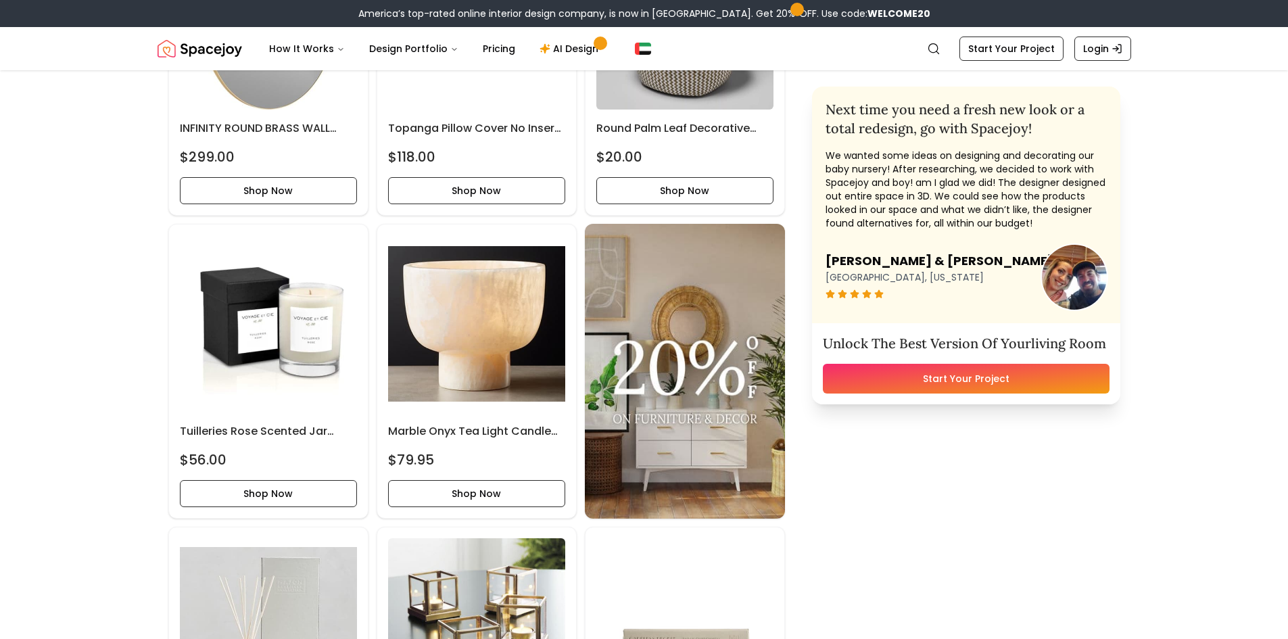
scroll to position [2637, 0]
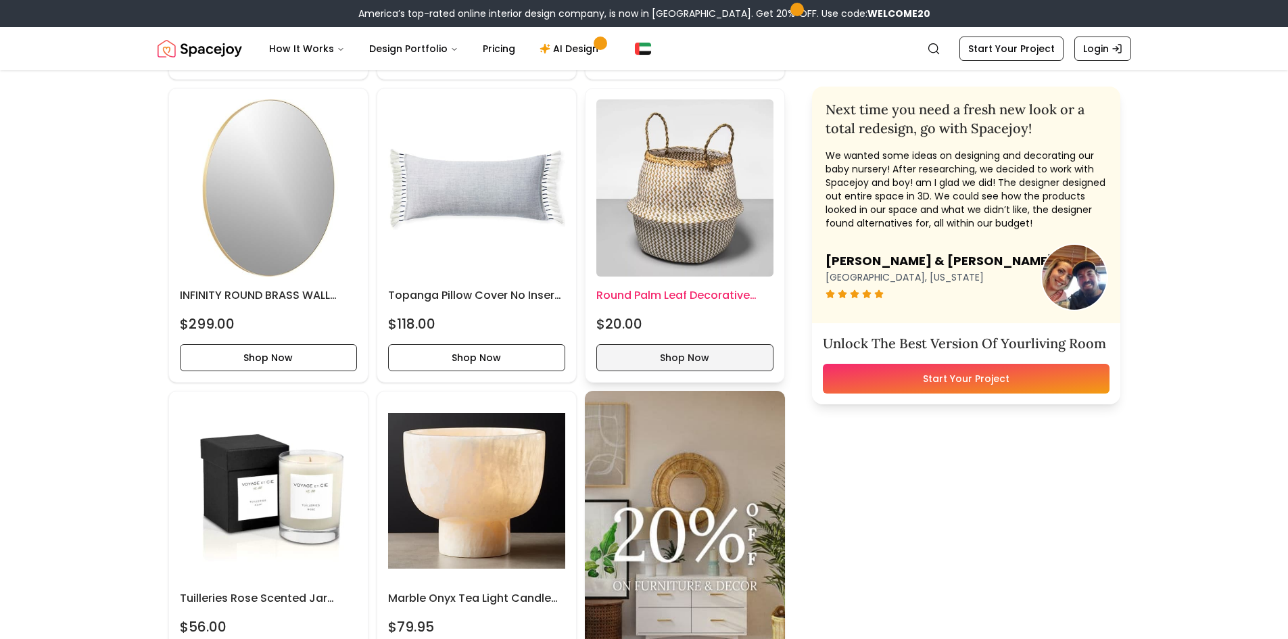
click at [621, 358] on button "Shop Now" at bounding box center [684, 357] width 177 height 27
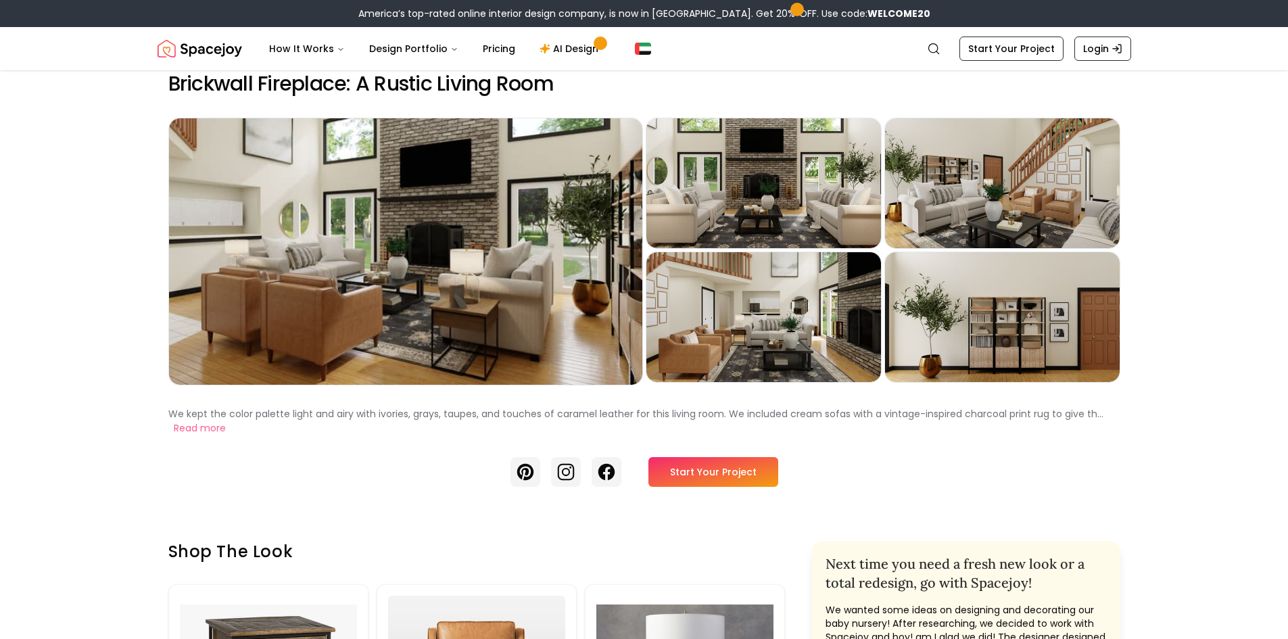
scroll to position [0, 0]
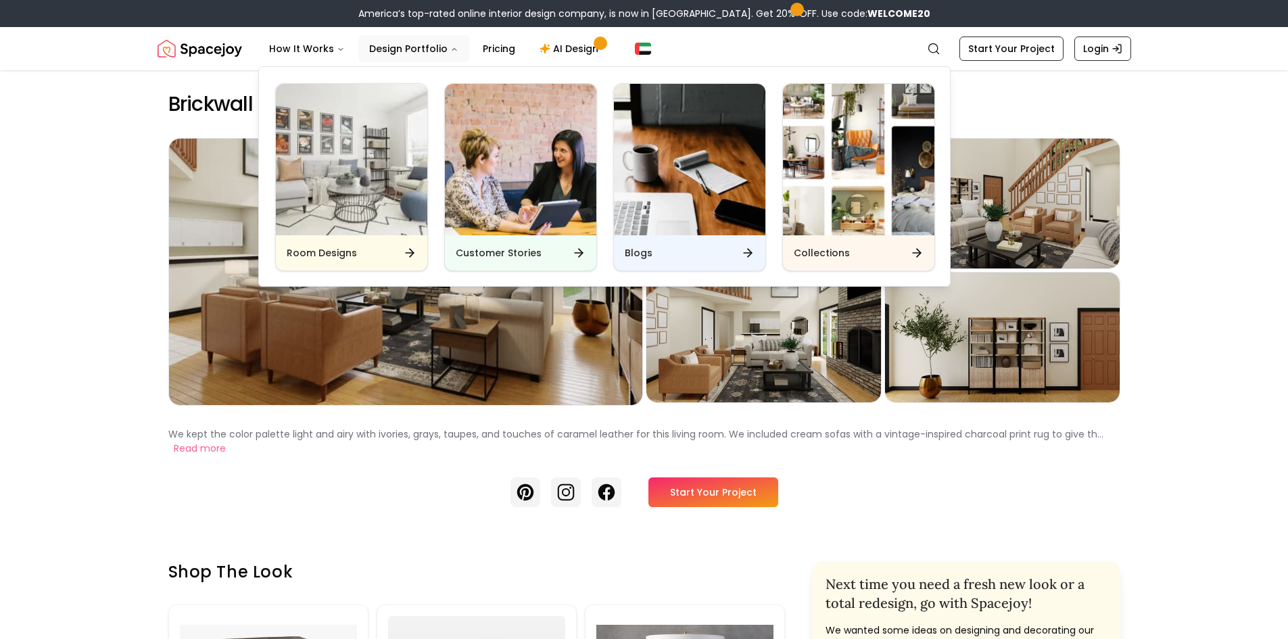
click at [536, 181] on div "Room Designs Customer Stories Blogs Collections" at bounding box center [604, 174] width 692 height 224
click at [503, 249] on h6 "Customer Stories" at bounding box center [499, 253] width 86 height 14
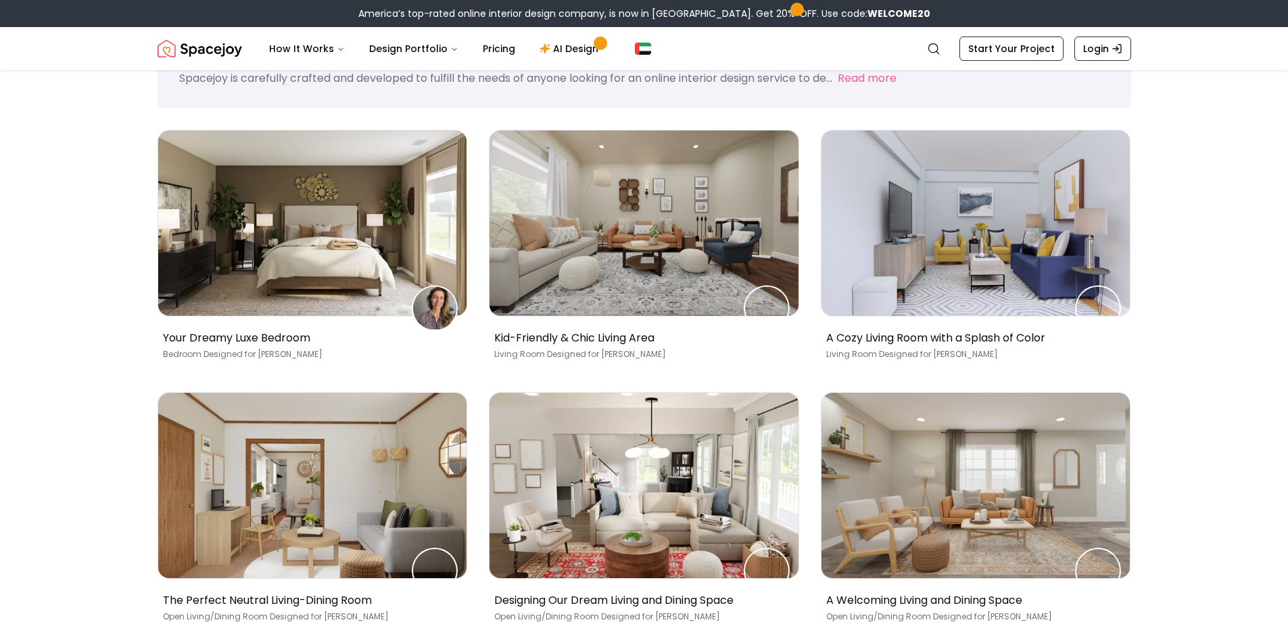
scroll to position [135, 0]
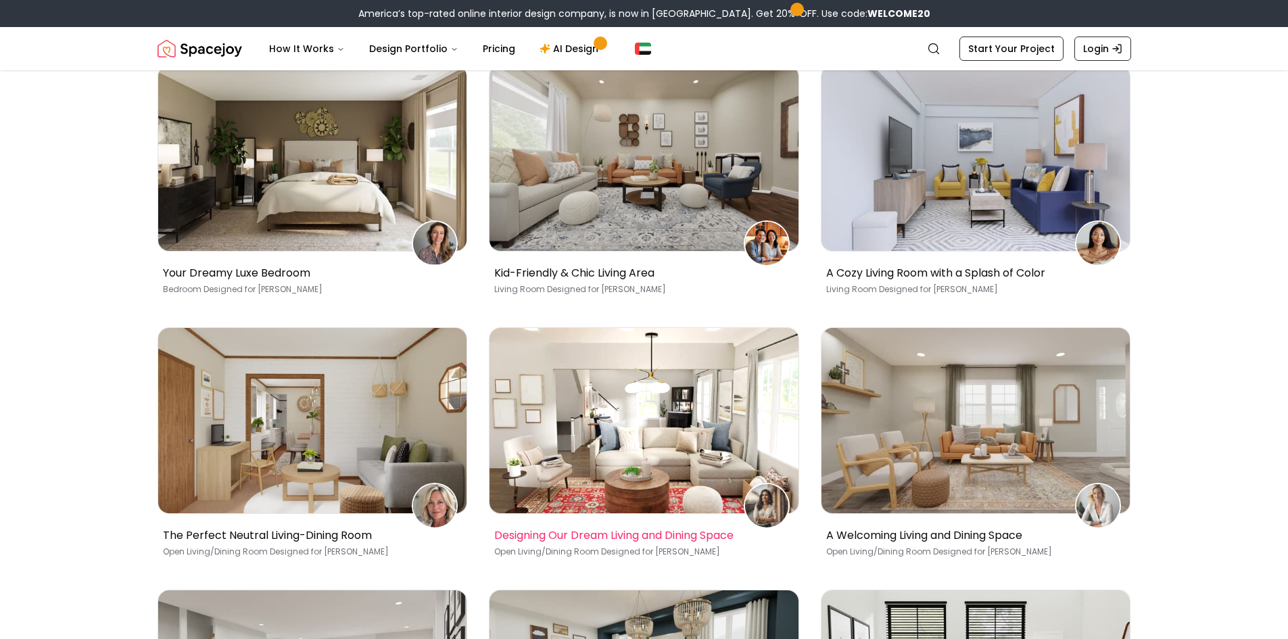
click at [575, 475] on img at bounding box center [644, 420] width 309 height 185
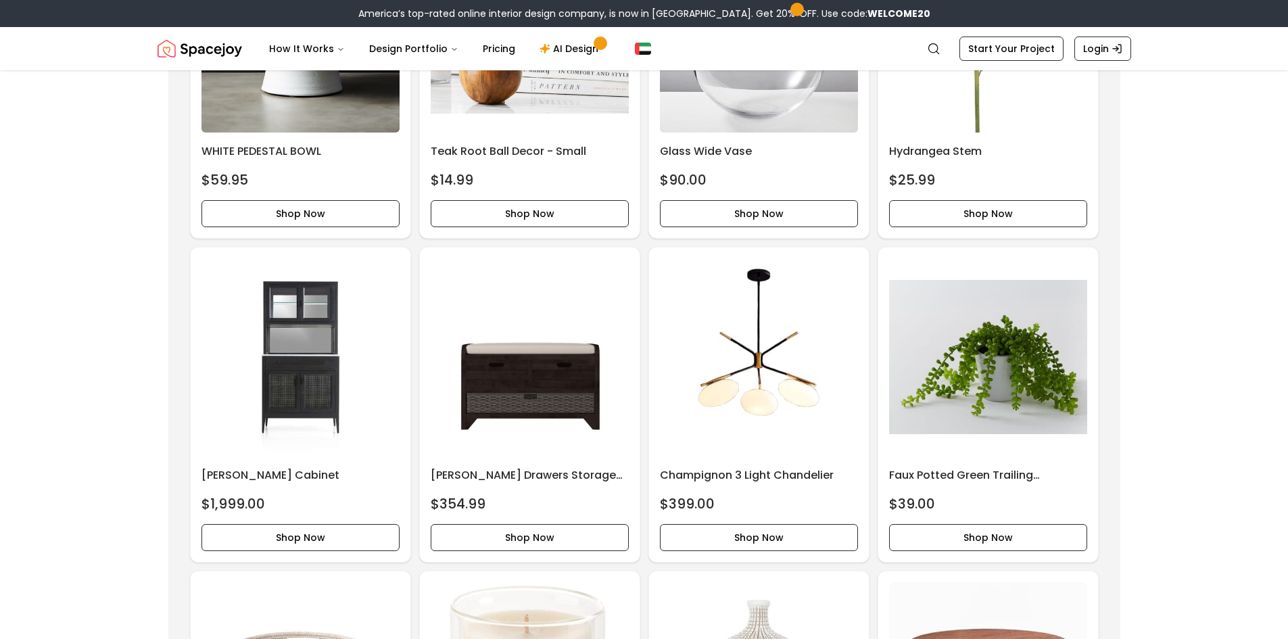
scroll to position [4868, 0]
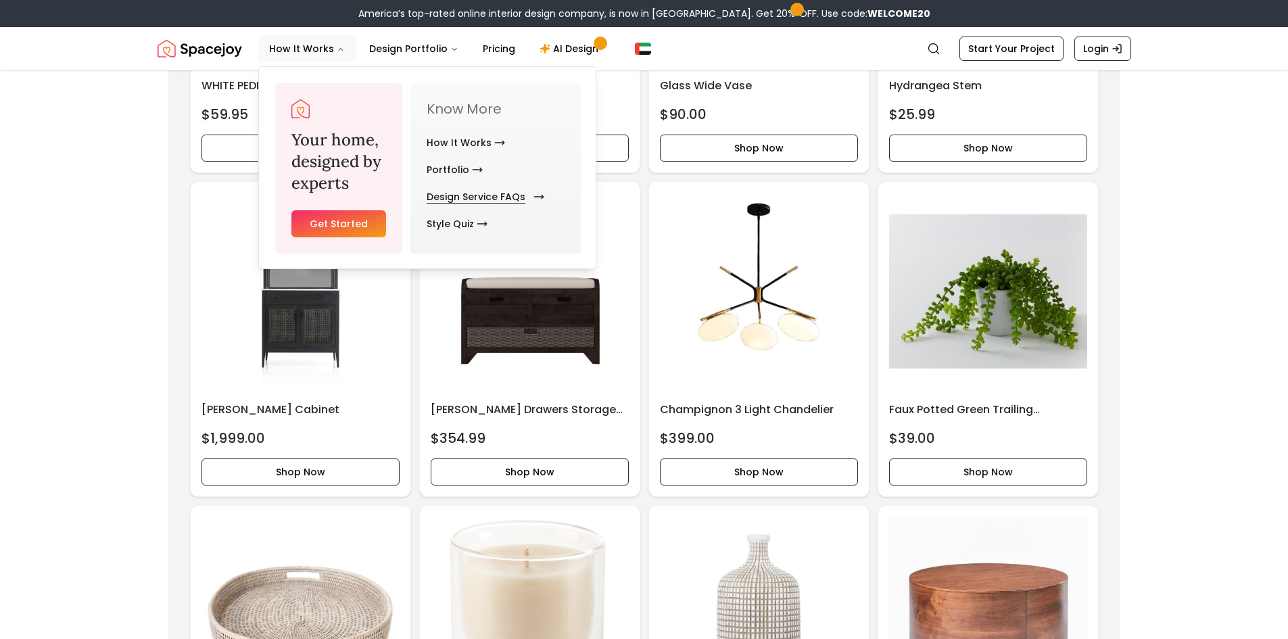
click at [462, 191] on link "Design Service FAQs" at bounding box center [483, 196] width 112 height 27
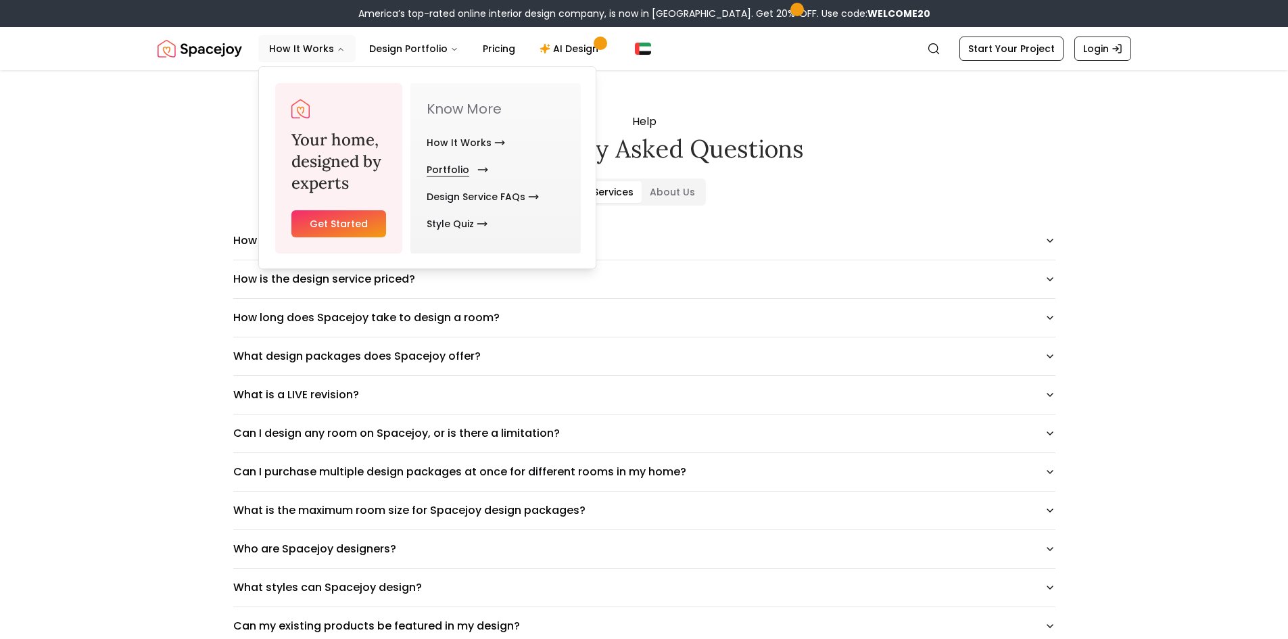
click at [454, 169] on link "Portfolio" at bounding box center [455, 169] width 56 height 27
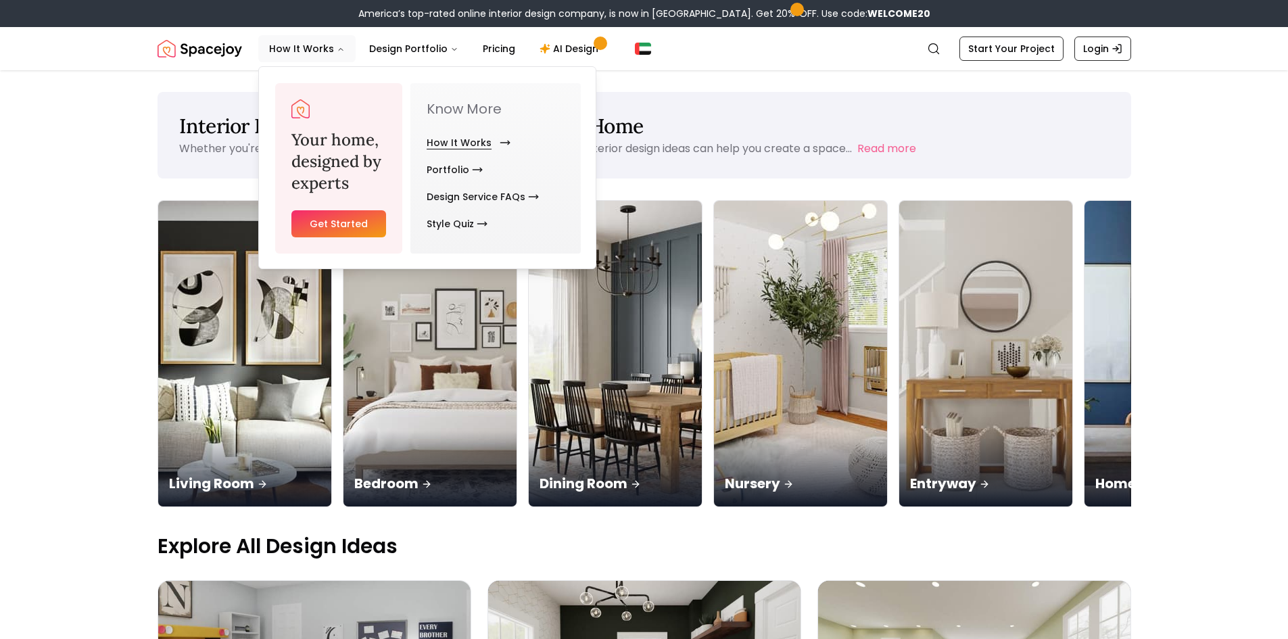
click at [452, 145] on link "How It Works" at bounding box center [466, 142] width 78 height 27
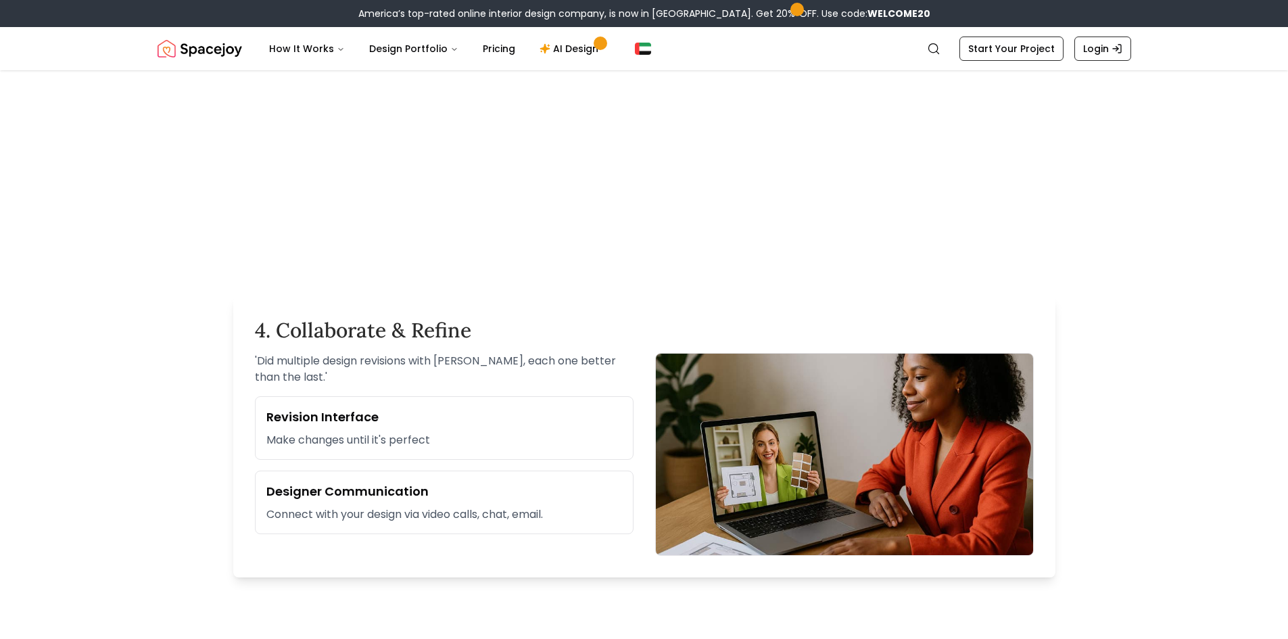
scroll to position [1014, 0]
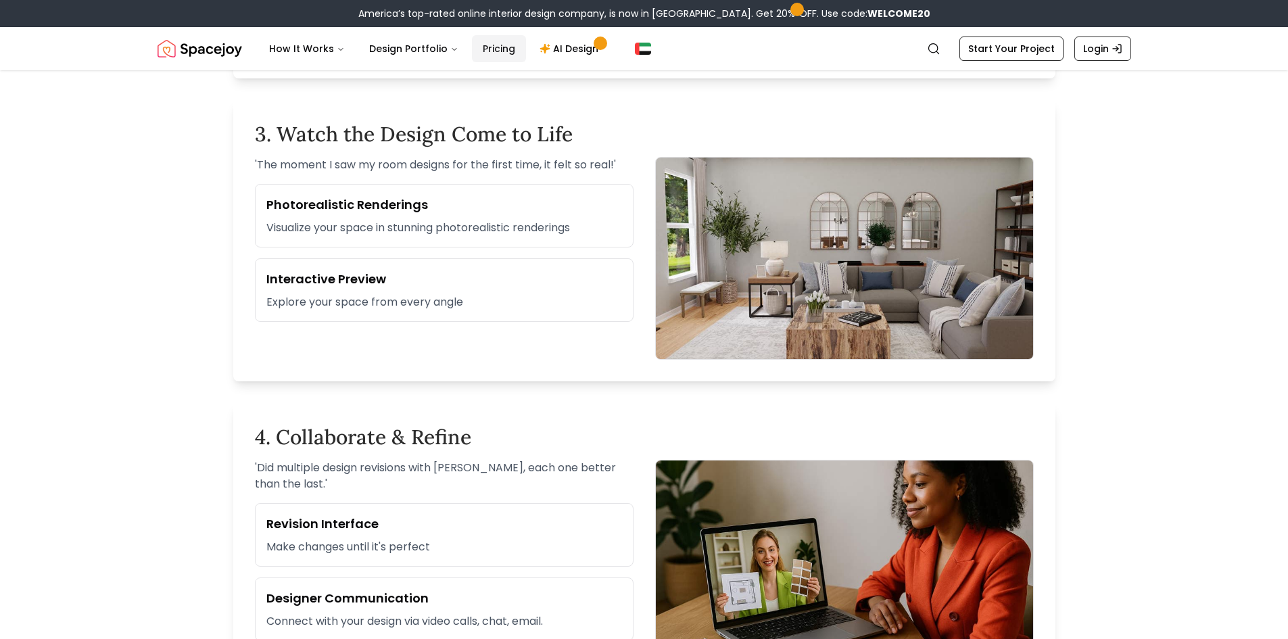
click at [473, 49] on link "Pricing" at bounding box center [499, 48] width 54 height 27
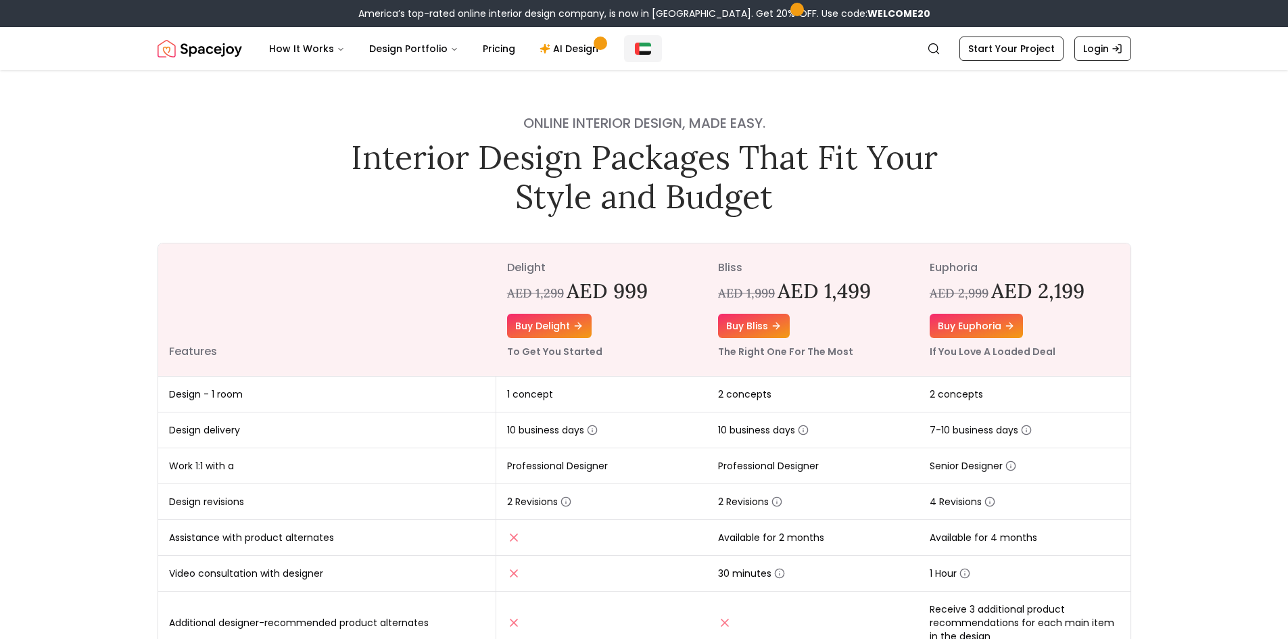
click at [624, 51] on button "Global" at bounding box center [643, 48] width 38 height 27
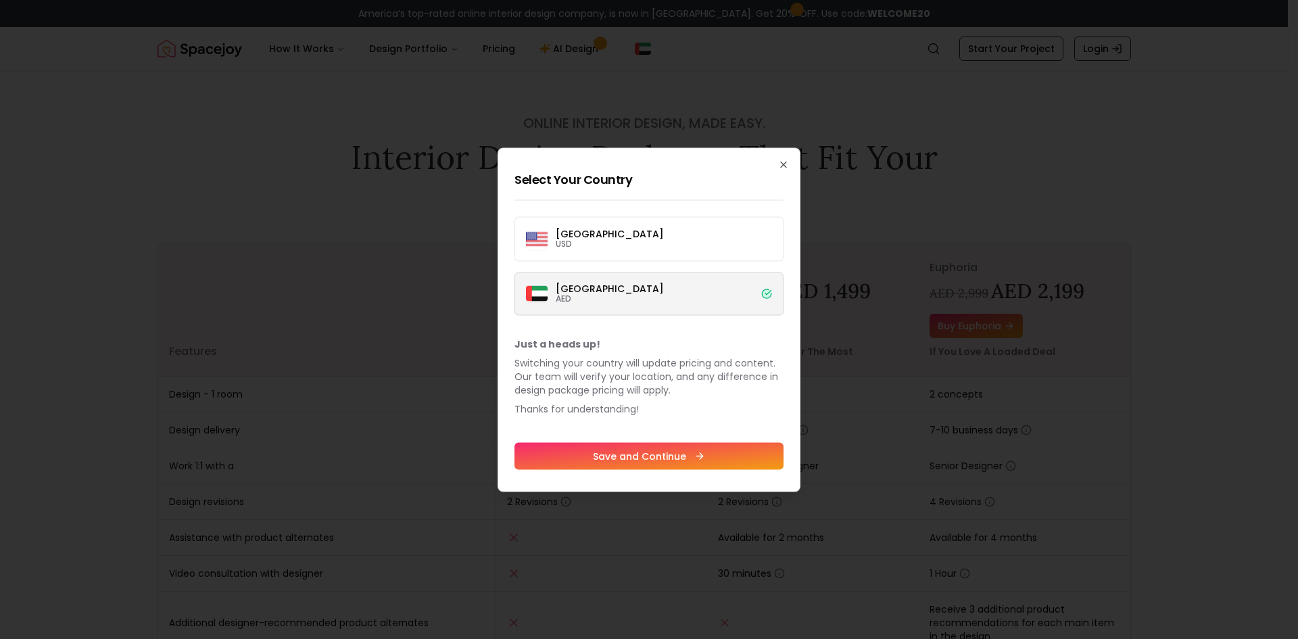
click at [671, 232] on label "United States USD" at bounding box center [649, 238] width 269 height 45
click at [0, 0] on button "United States USD" at bounding box center [0, 0] width 0 height 0
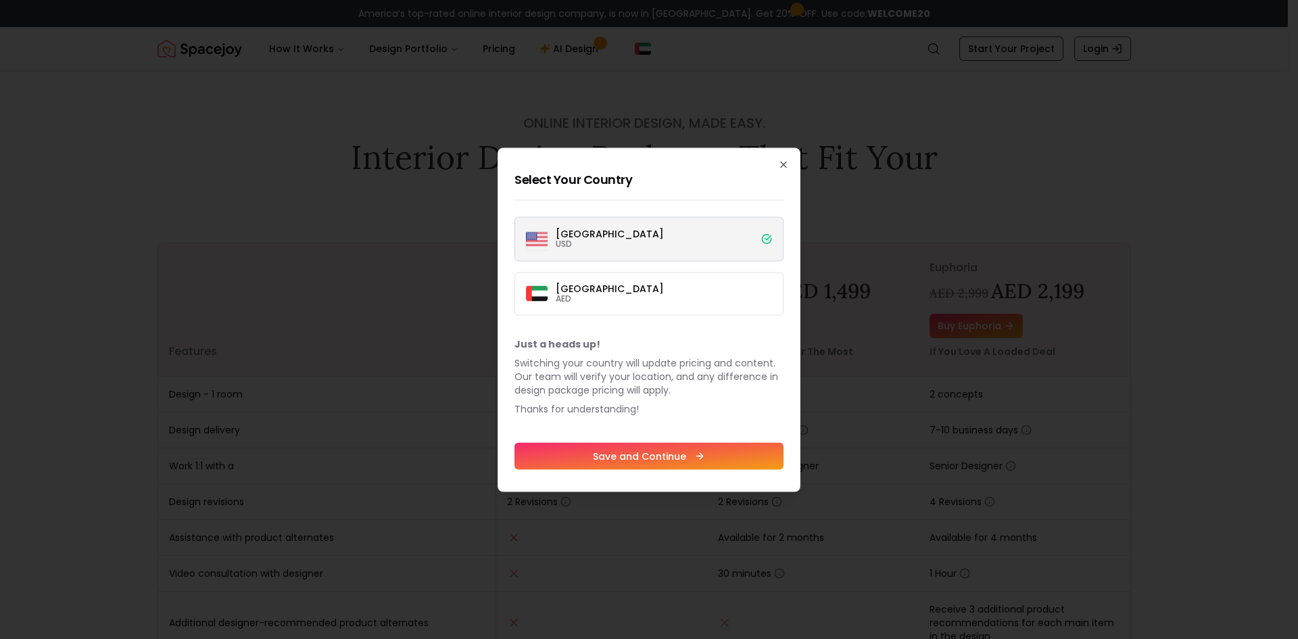
click at [694, 452] on icon at bounding box center [699, 455] width 11 height 11
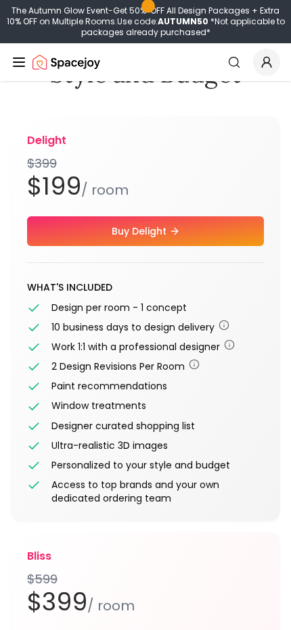
scroll to position [135, 0]
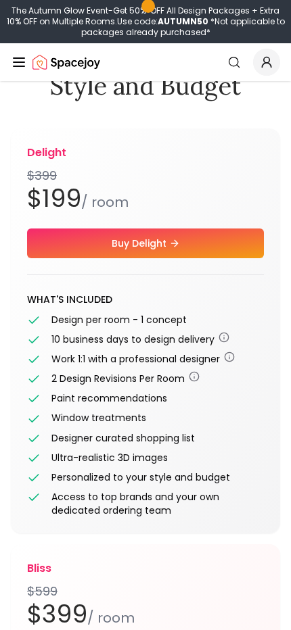
click at [20, 66] on line "Global" at bounding box center [19, 66] width 11 height 0
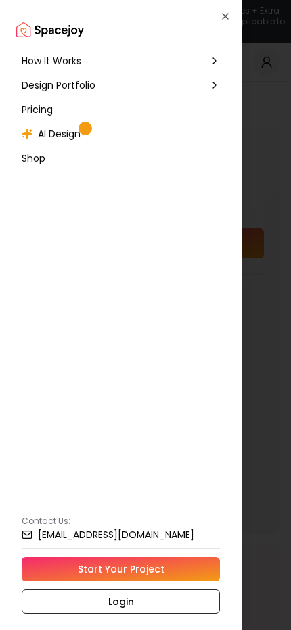
click at [50, 36] on img "Spacejoy" at bounding box center [50, 29] width 68 height 27
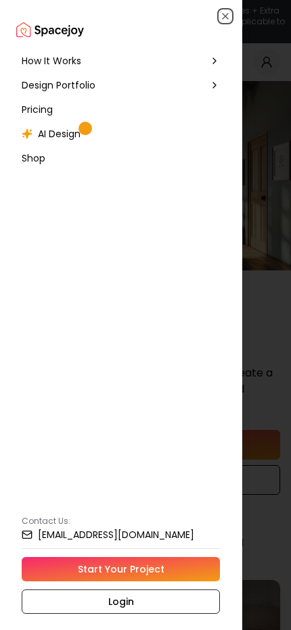
click at [228, 19] on icon "button" at bounding box center [224, 16] width 5 height 5
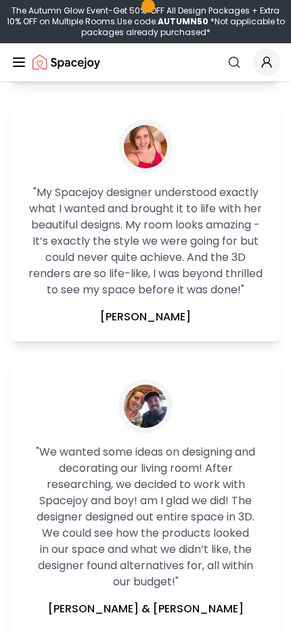
scroll to position [3110, 0]
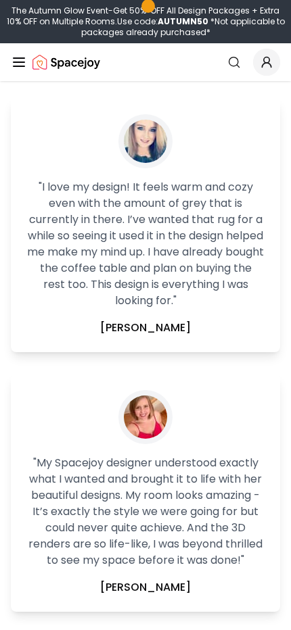
click at [18, 58] on line "Global" at bounding box center [19, 58] width 11 height 0
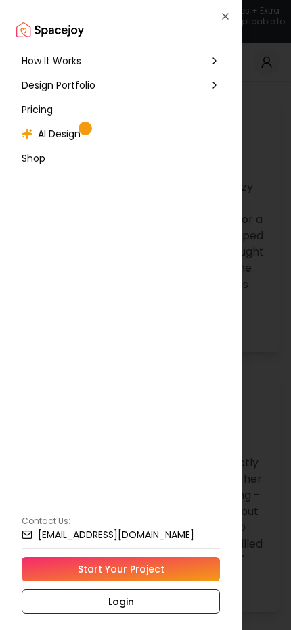
click at [43, 162] on span "Shop" at bounding box center [34, 158] width 24 height 14
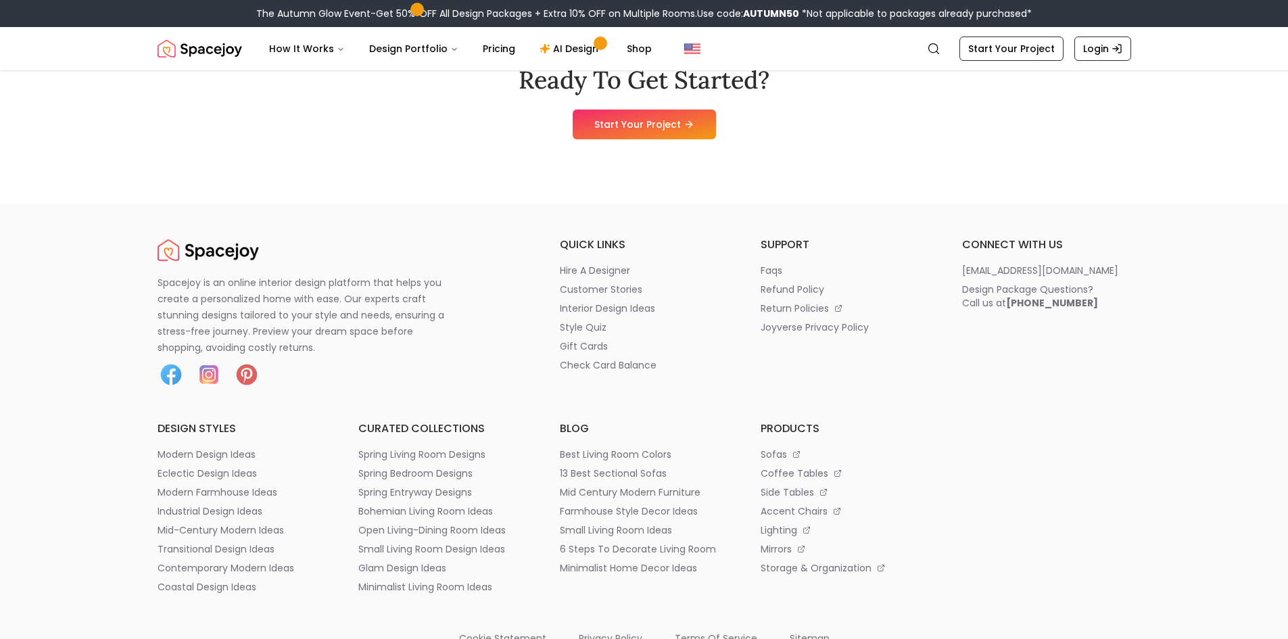
scroll to position [7167, 0]
